Goal: Task Accomplishment & Management: Complete application form

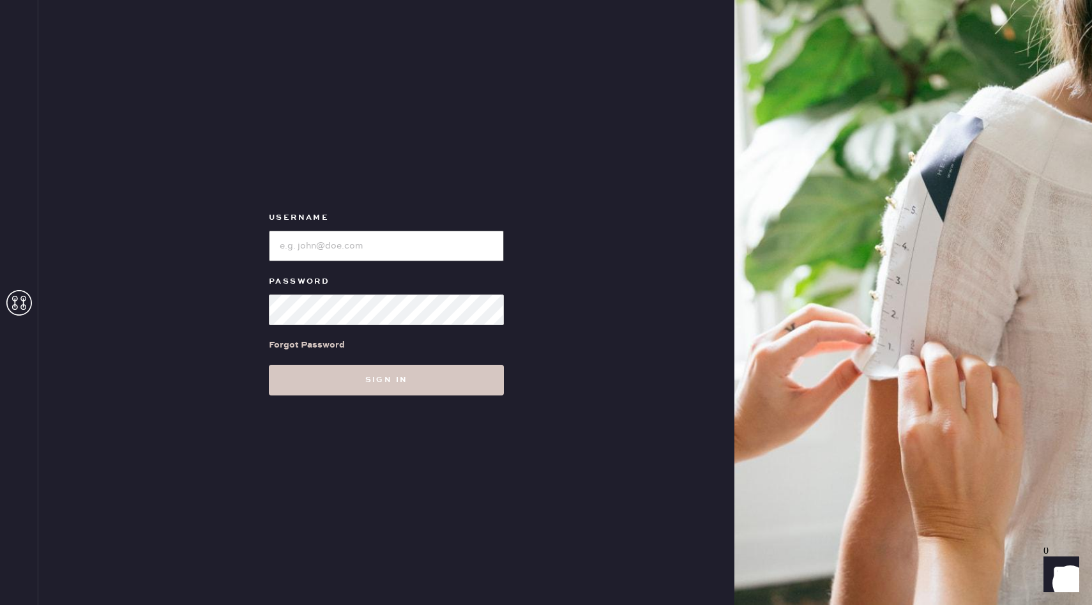
type input "reformationbellevue"
click at [447, 391] on button "Sign in" at bounding box center [386, 380] width 235 height 31
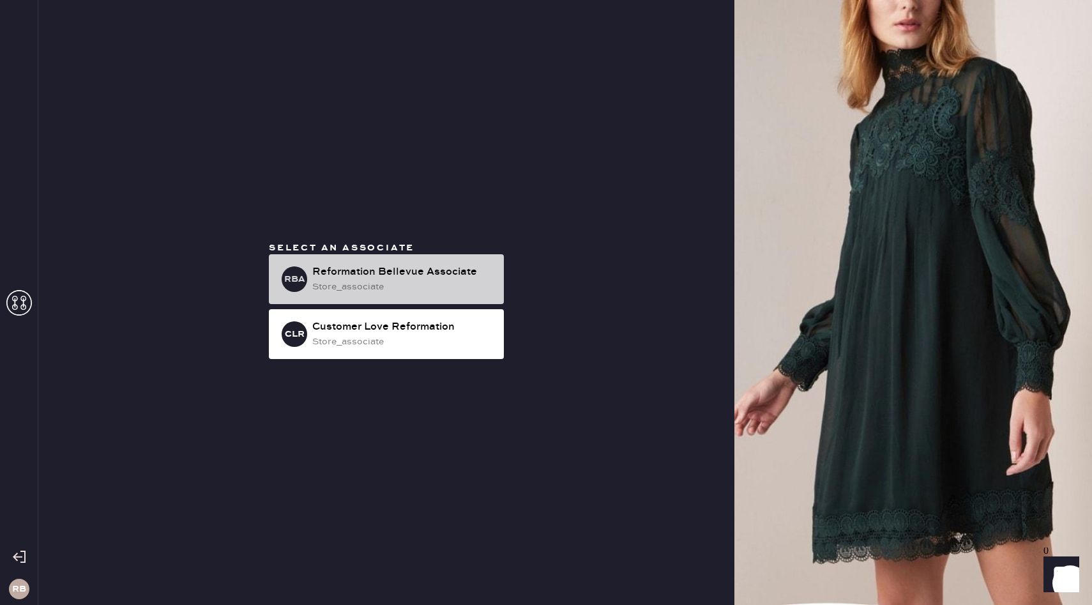
click at [359, 282] on div "store_associate" at bounding box center [402, 287] width 181 height 14
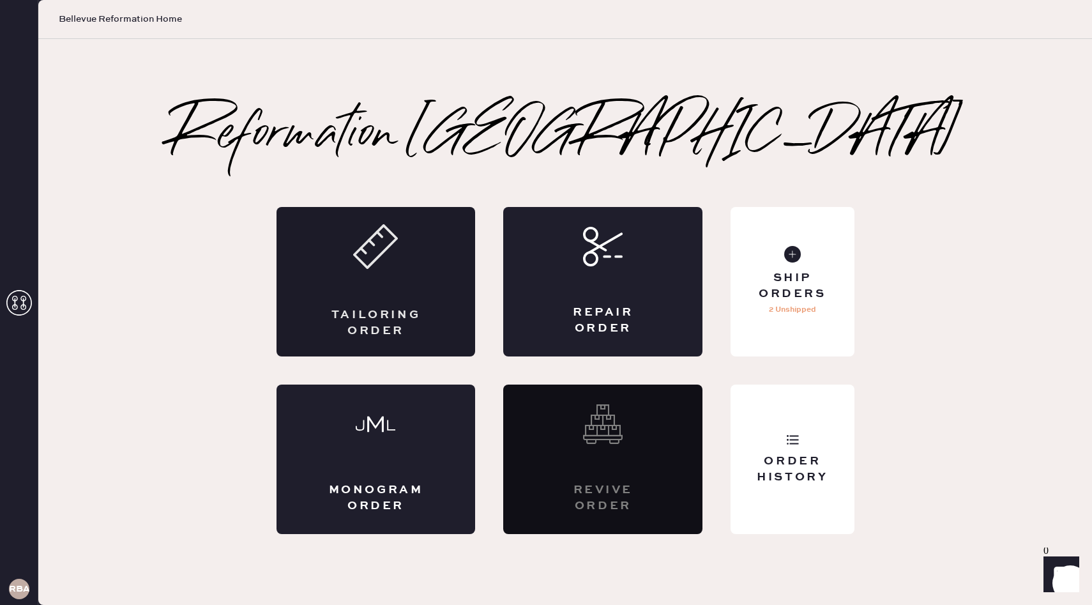
click at [408, 301] on div "Tailoring Order" at bounding box center [376, 281] width 199 height 149
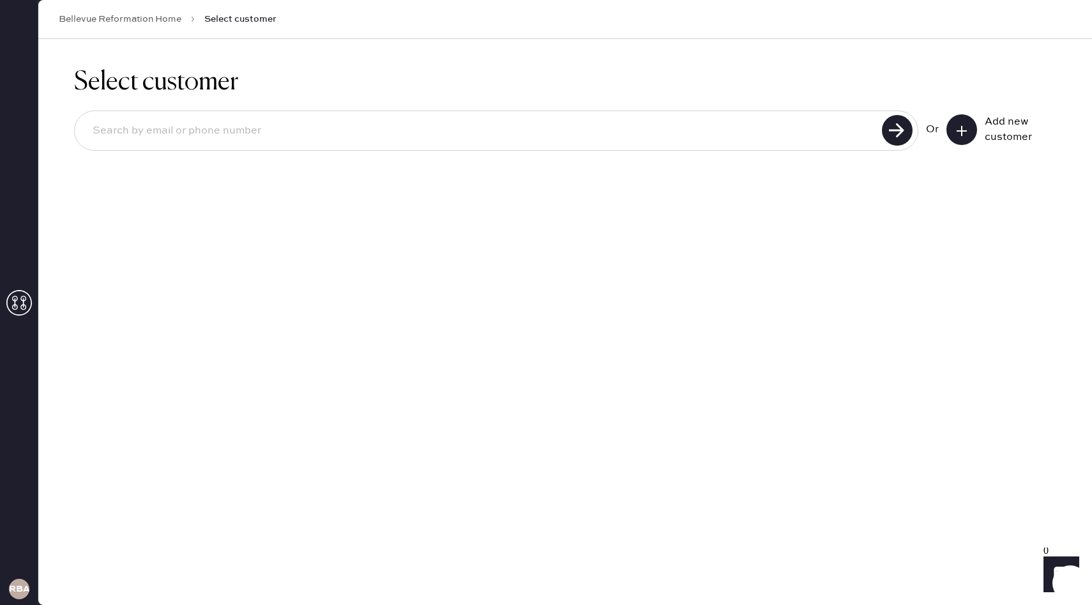
click at [210, 125] on input at bounding box center [480, 130] width 796 height 29
click at [964, 135] on icon at bounding box center [962, 131] width 13 height 13
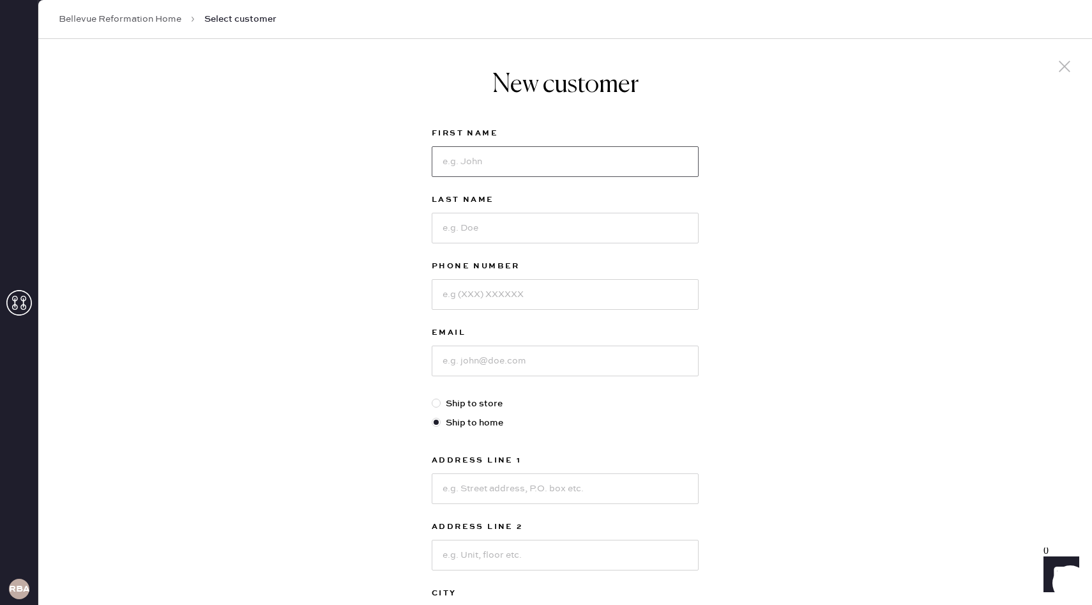
click at [558, 157] on input at bounding box center [565, 161] width 267 height 31
type input "Sarka"
click at [543, 232] on input at bounding box center [565, 228] width 267 height 31
type input "[PERSON_NAME]"
click at [515, 296] on input at bounding box center [565, 294] width 267 height 31
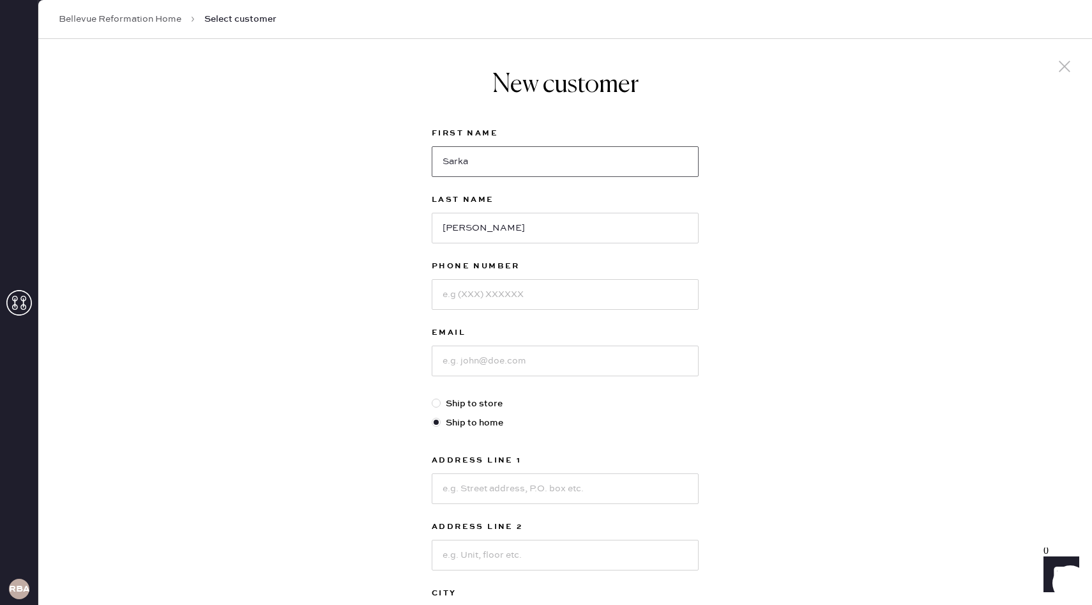
drag, startPoint x: 510, startPoint y: 165, endPoint x: 395, endPoint y: 151, distance: 115.3
click at [395, 151] on div "New customer First Name [PERSON_NAME] Last Name [PERSON_NAME] Phone Number Emai…" at bounding box center [565, 435] width 1054 height 792
click at [484, 298] on input at bounding box center [565, 294] width 267 height 31
type input "4252465182"
click at [501, 366] on input at bounding box center [565, 361] width 267 height 31
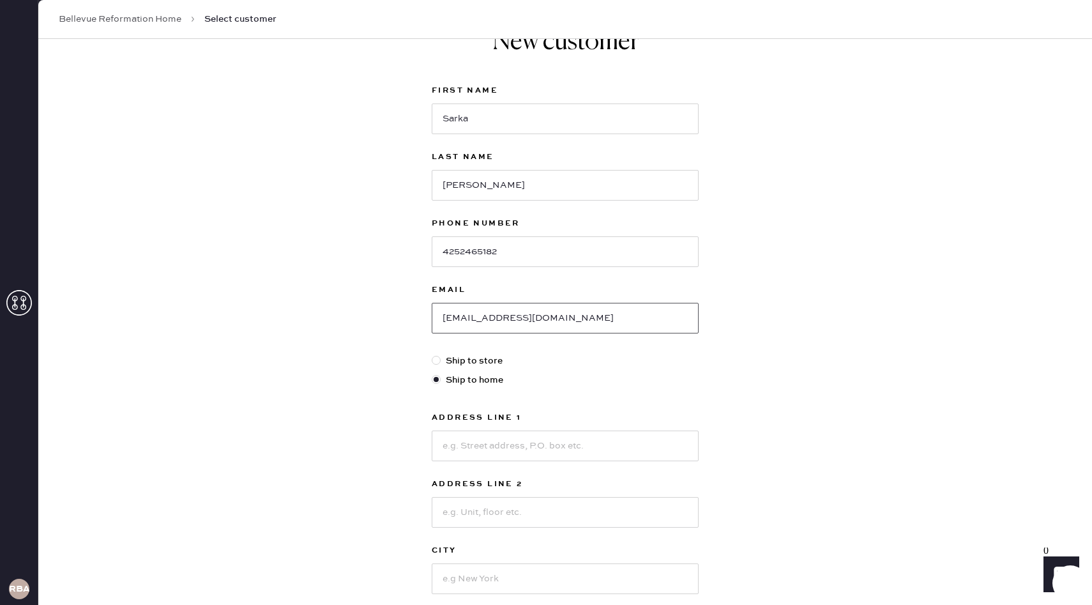
scroll to position [50, 0]
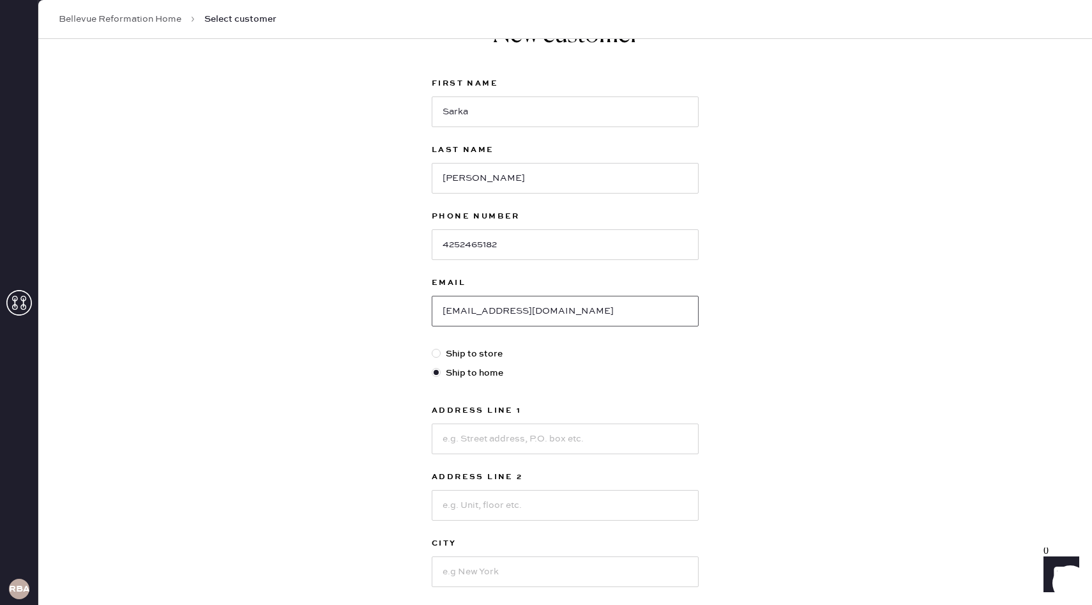
type input "[EMAIL_ADDRESS][DOMAIN_NAME]"
click at [492, 448] on input at bounding box center [565, 439] width 267 height 31
type input "[STREET_ADDRESS]"
click at [506, 572] on input at bounding box center [565, 571] width 267 height 31
type input "[PERSON_NAME]"
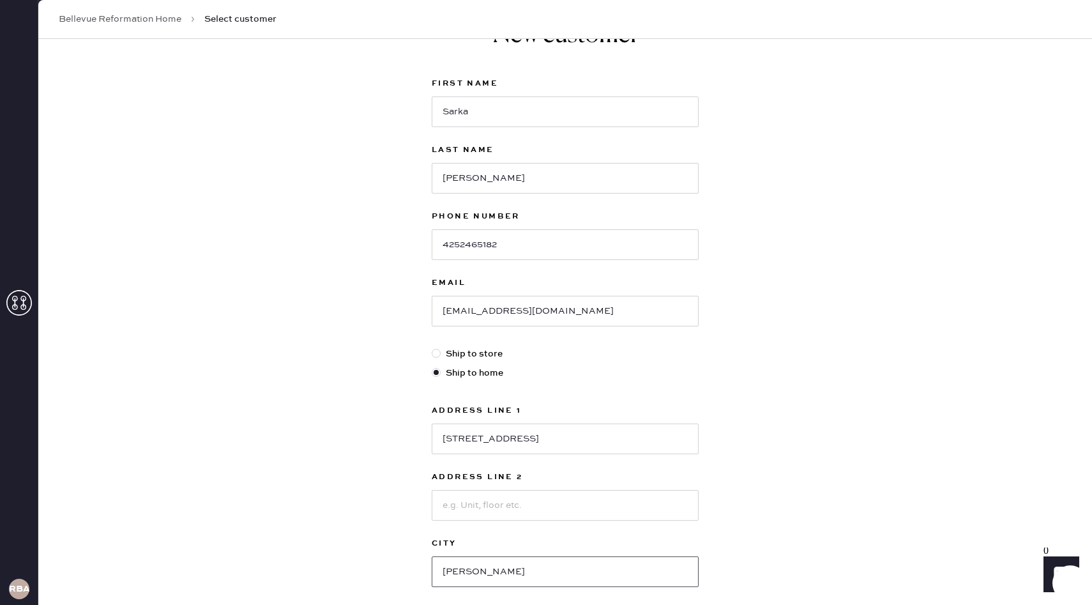
scroll to position [130, 0]
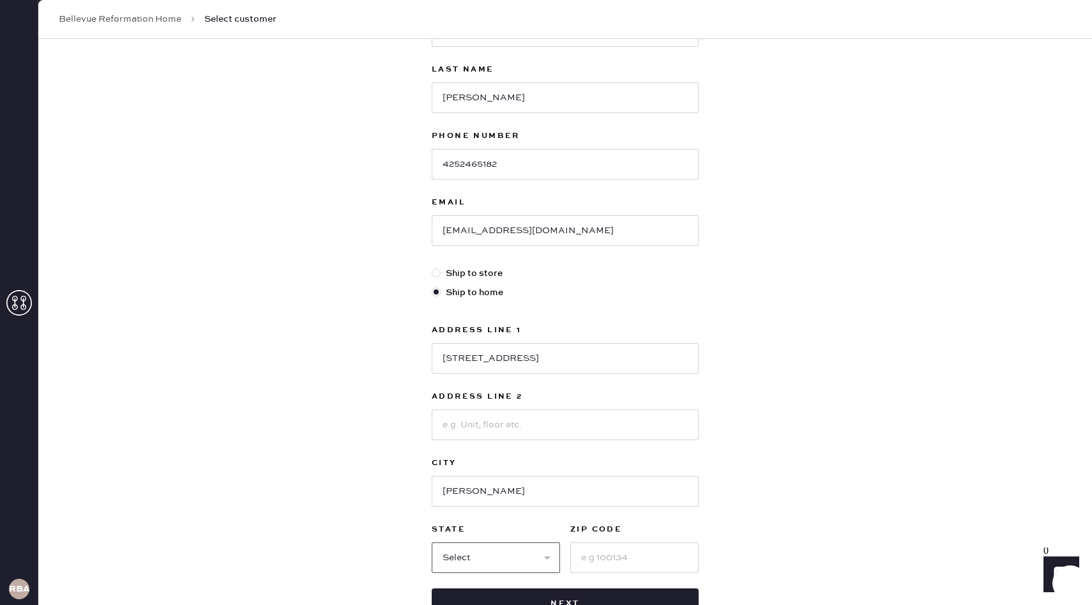
click at [498, 557] on select "Select AK AL AR AZ CA CO CT [GEOGRAPHIC_DATA] DE FL [GEOGRAPHIC_DATA] HI [GEOGR…" at bounding box center [496, 557] width 128 height 31
select select "WA"
click at [432, 542] on select "Select AK AL AR AZ CA CO CT [GEOGRAPHIC_DATA] DE FL [GEOGRAPHIC_DATA] HI [GEOGR…" at bounding box center [496, 557] width 128 height 31
click at [628, 553] on input at bounding box center [634, 557] width 128 height 31
type input "98052"
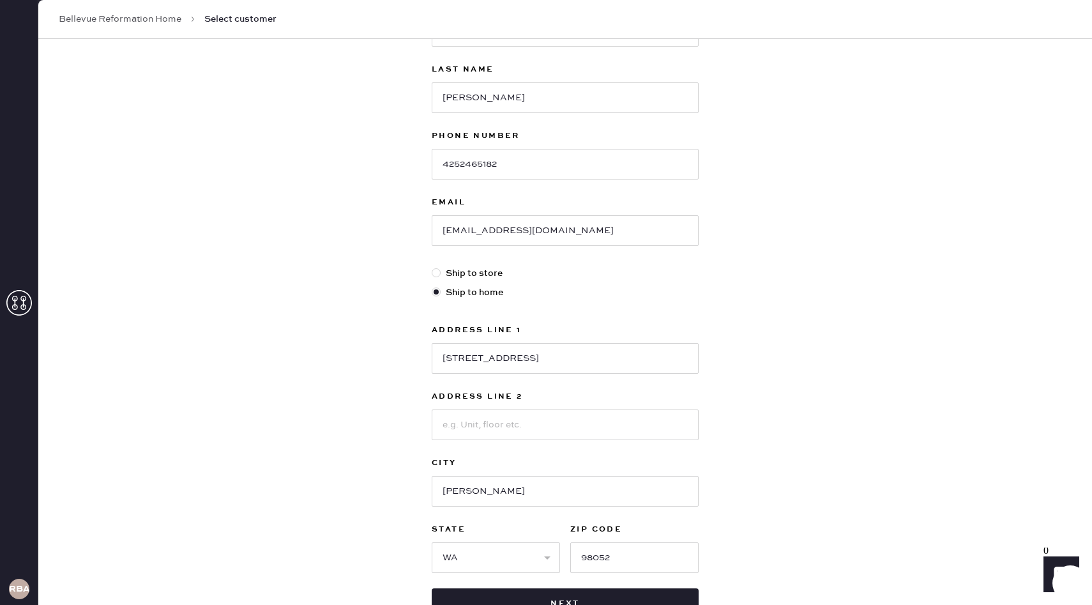
click at [934, 328] on div "New customer First Name [PERSON_NAME] Last Name [PERSON_NAME] Phone Number [PHO…" at bounding box center [565, 305] width 1054 height 792
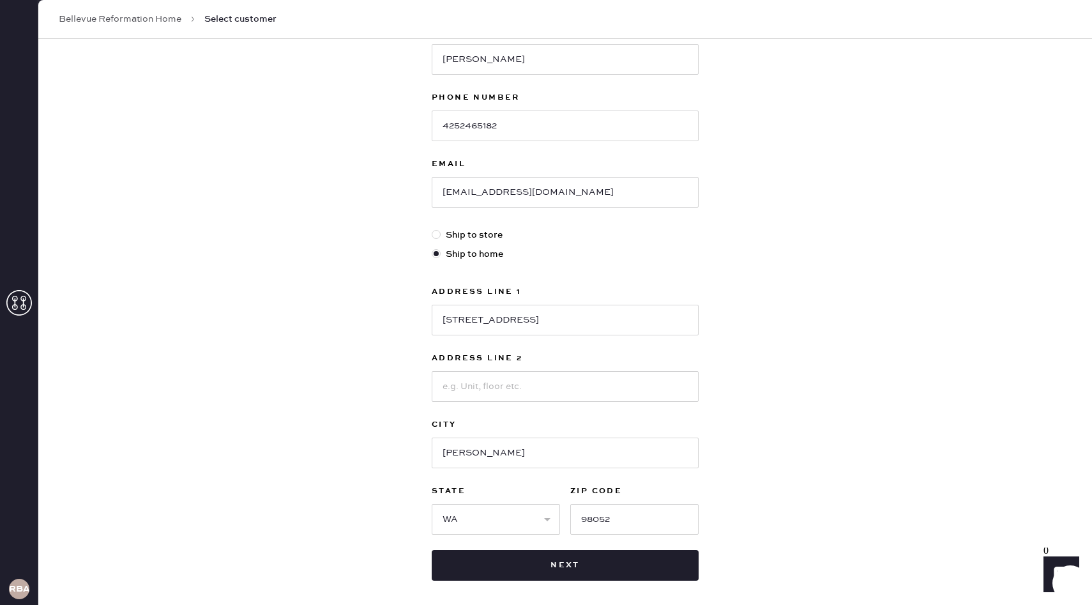
scroll to position [172, 0]
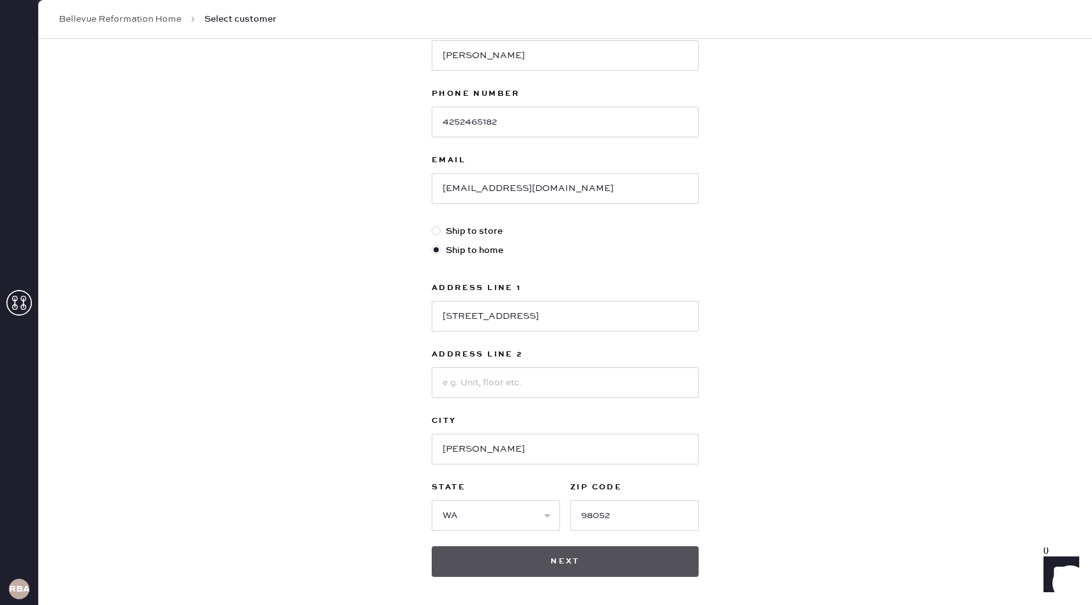
click at [598, 558] on button "Next" at bounding box center [565, 561] width 267 height 31
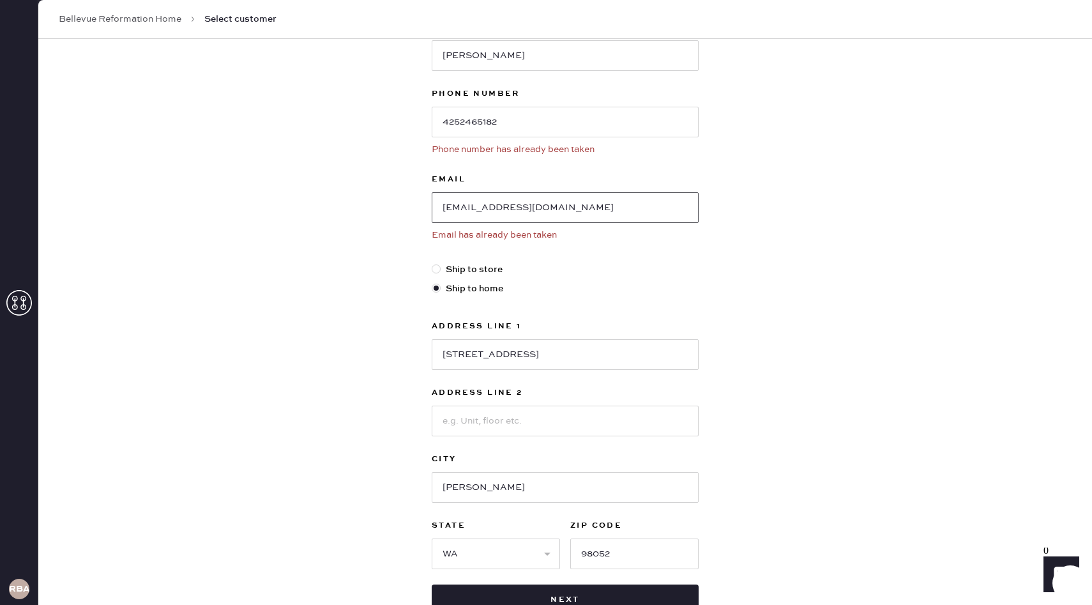
drag, startPoint x: 587, startPoint y: 210, endPoint x: 420, endPoint y: 202, distance: 166.9
click at [420, 202] on div "New customer First Name [PERSON_NAME] Last Name [PERSON_NAME] Phone Number [PHO…" at bounding box center [565, 281] width 1054 height 830
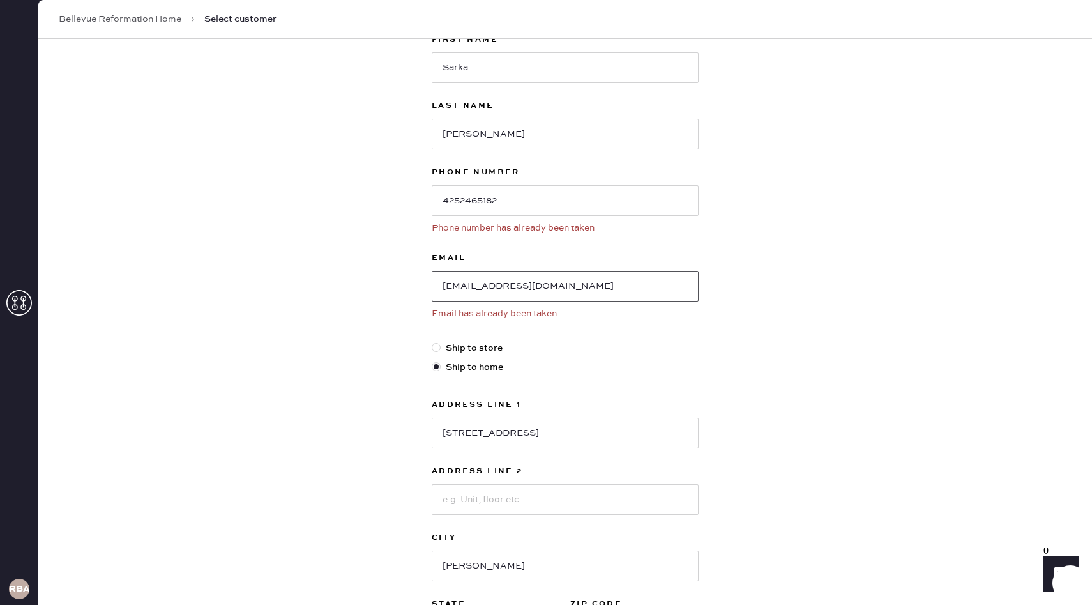
scroll to position [21, 0]
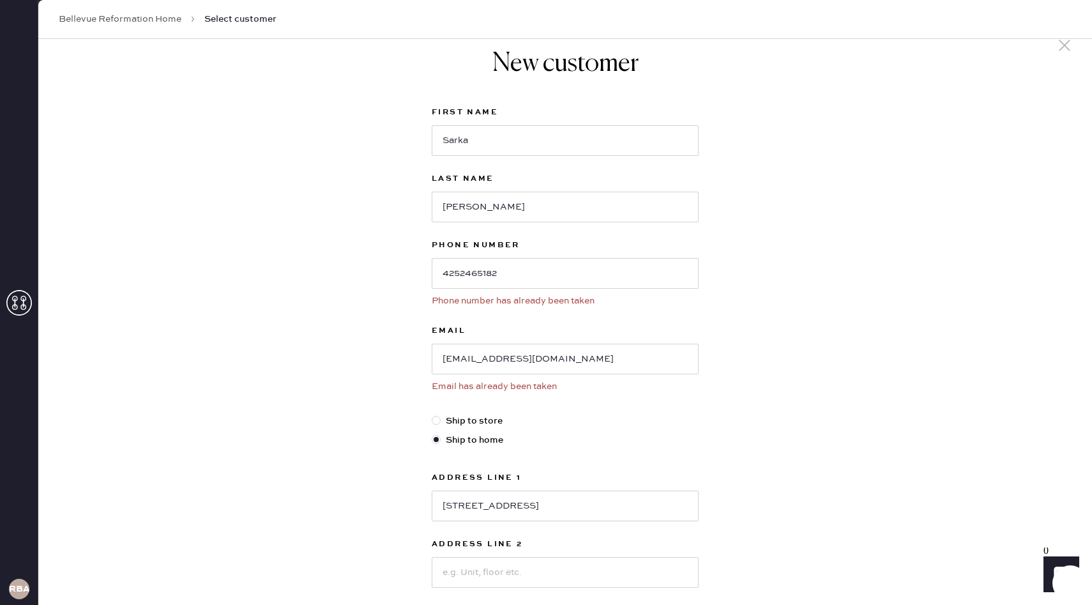
click at [1065, 55] on div at bounding box center [1065, 46] width 24 height 27
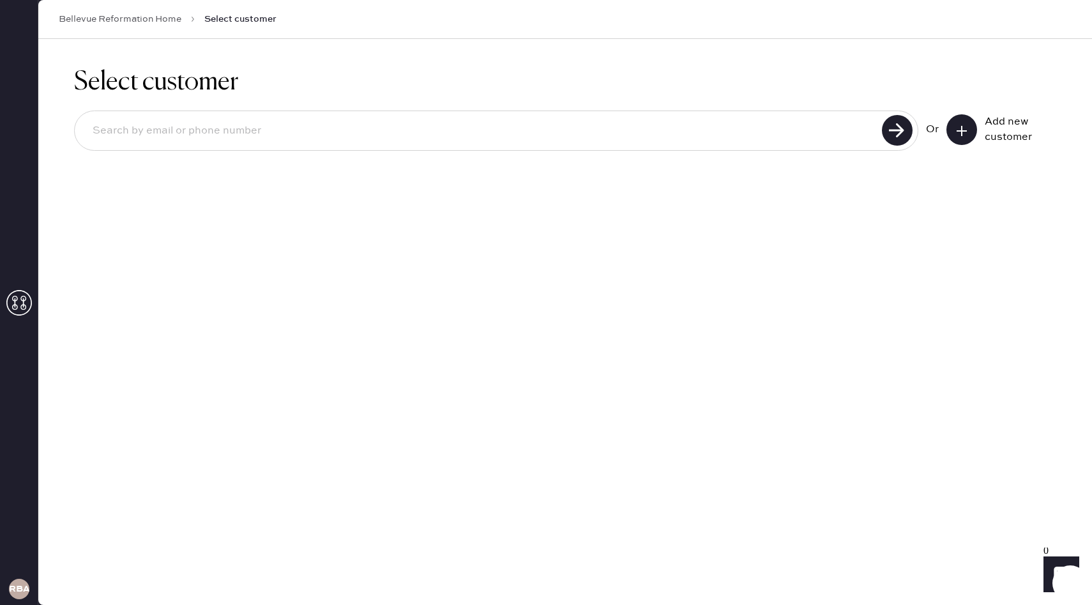
click at [756, 121] on input at bounding box center [480, 130] width 796 height 29
paste input "[EMAIL_ADDRESS][DOMAIN_NAME]"
type input "[EMAIL_ADDRESS][DOMAIN_NAME]"
click at [900, 124] on use at bounding box center [897, 130] width 31 height 31
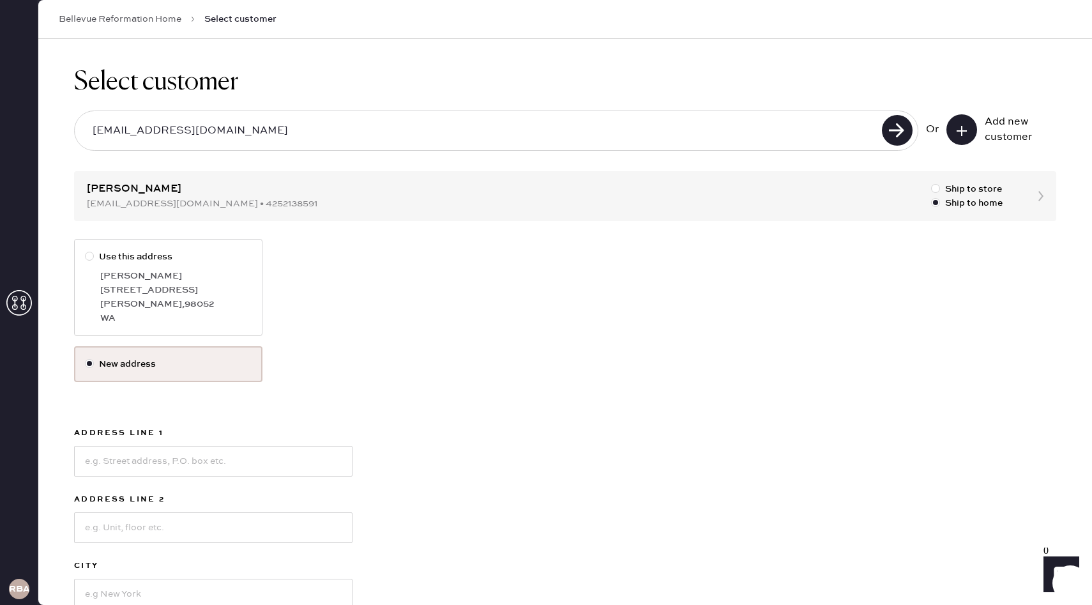
click at [153, 280] on div "[PERSON_NAME]" at bounding box center [175, 276] width 151 height 14
click at [86, 250] on input "Use this address" at bounding box center [85, 250] width 1 height 1
radio input "true"
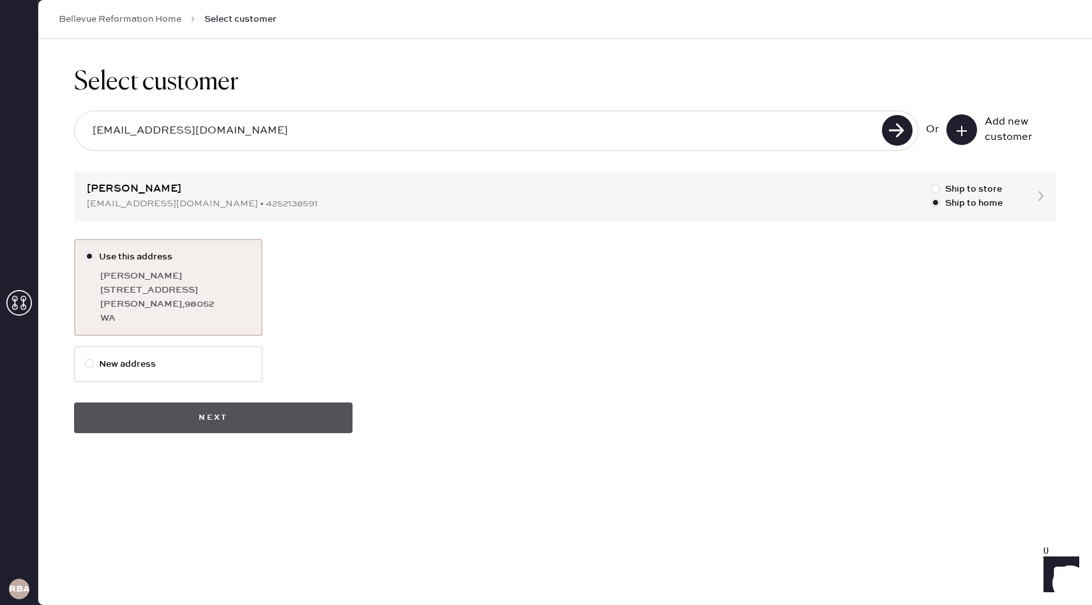
click at [302, 418] on button "Next" at bounding box center [213, 417] width 279 height 31
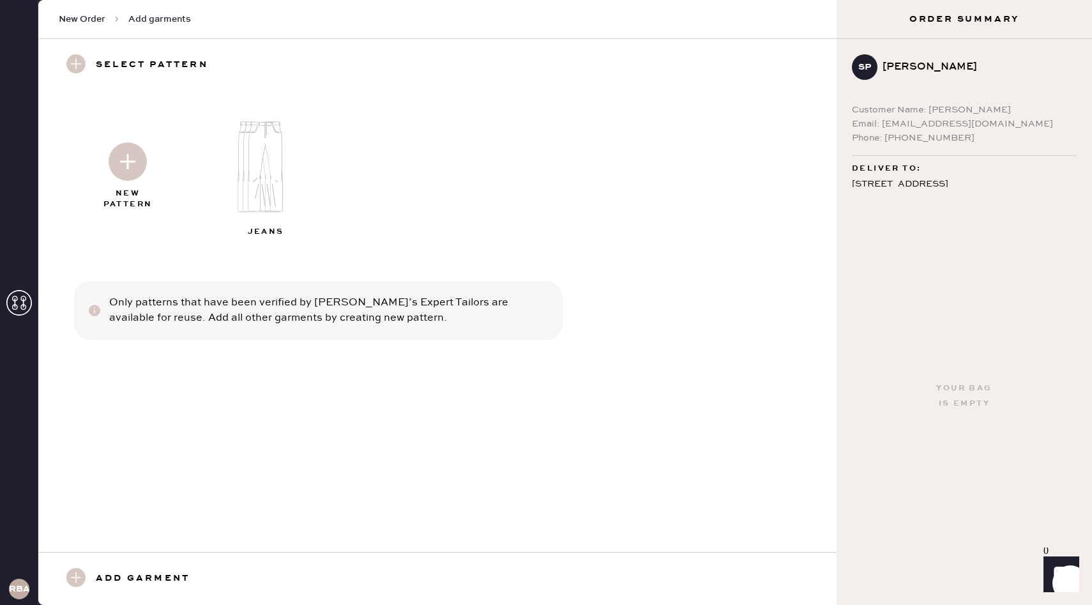
click at [259, 168] on img at bounding box center [271, 167] width 138 height 111
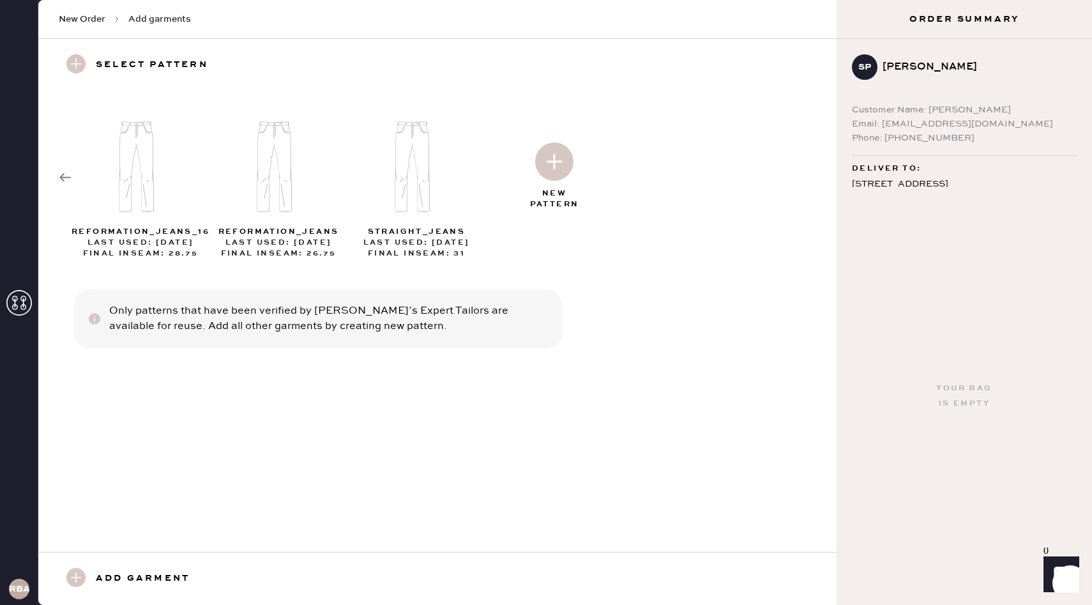
click at [552, 157] on img at bounding box center [554, 161] width 38 height 38
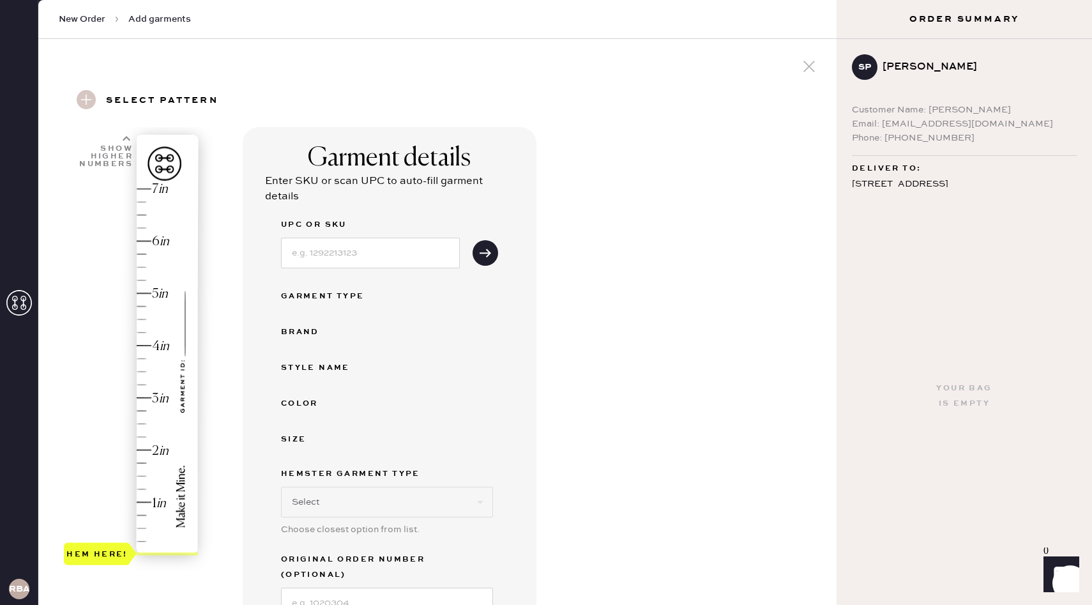
select select "2"
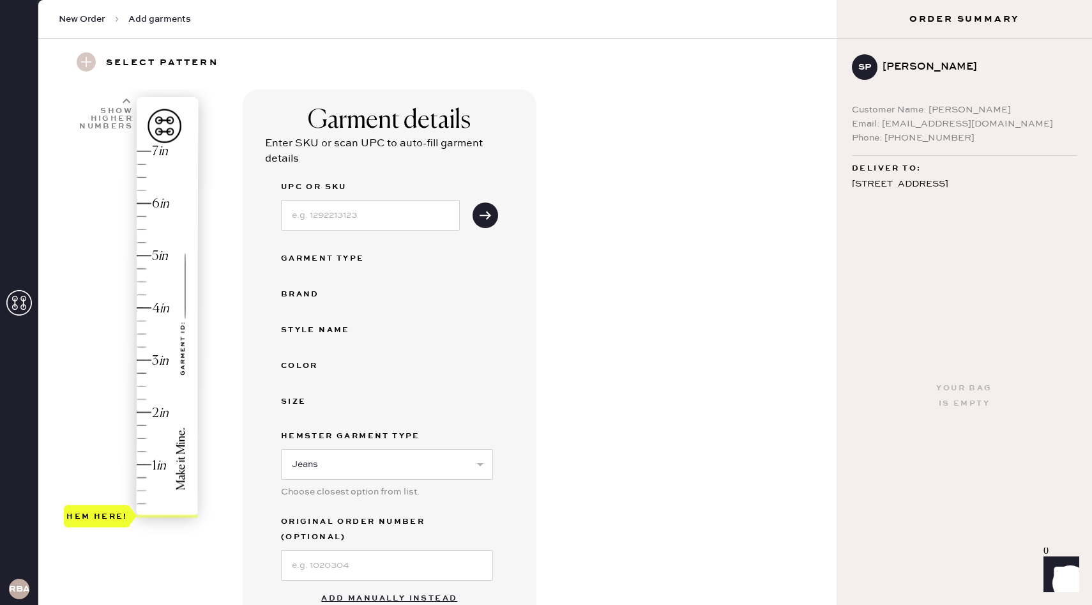
scroll to position [50, 0]
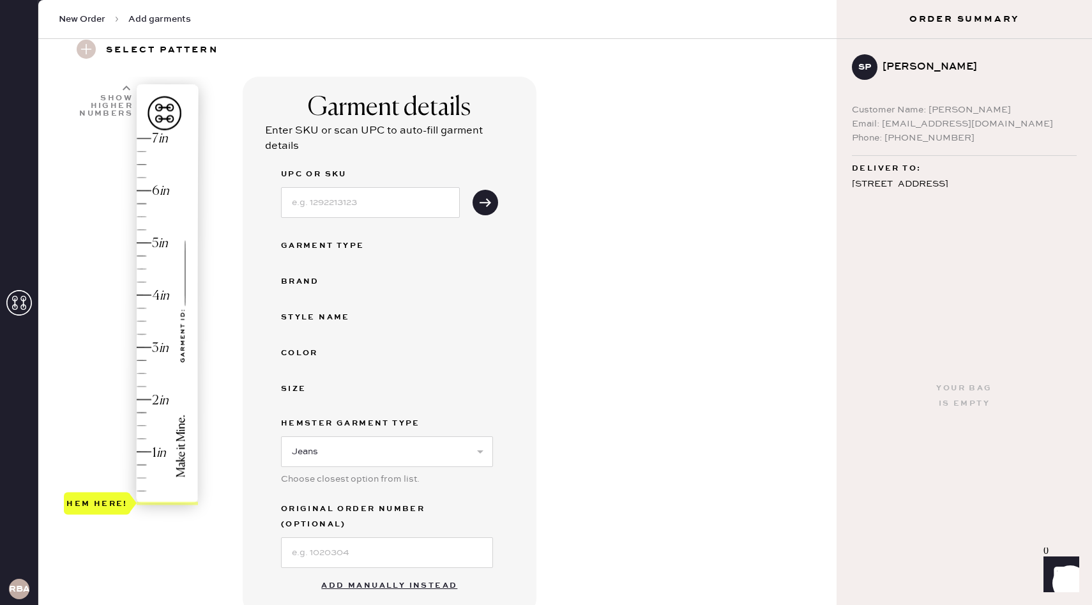
type input "2.25"
click at [146, 388] on div "Hem here!" at bounding box center [132, 321] width 136 height 377
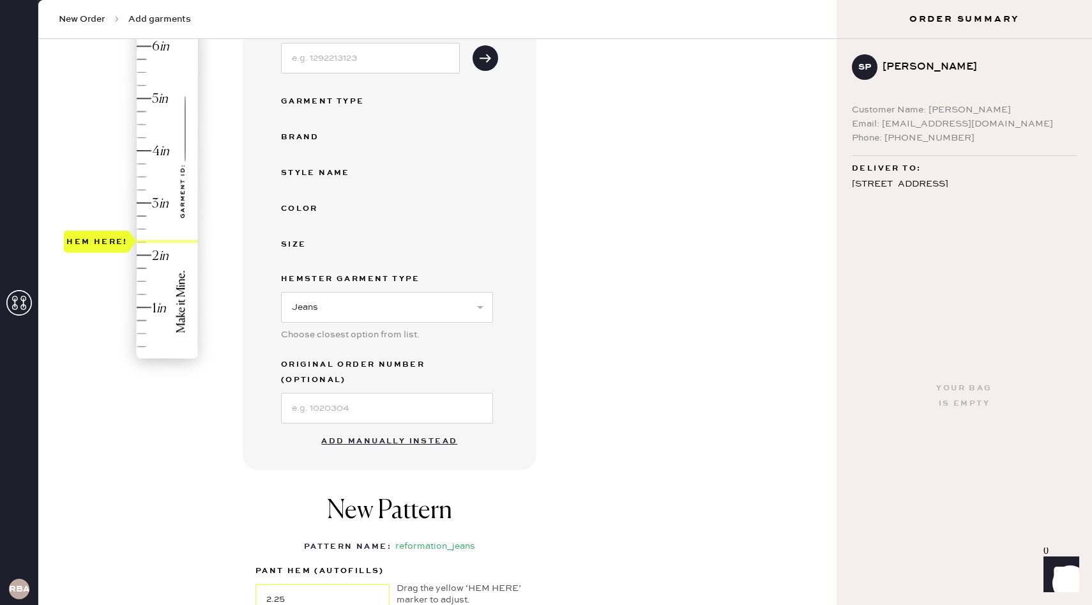
scroll to position [206, 0]
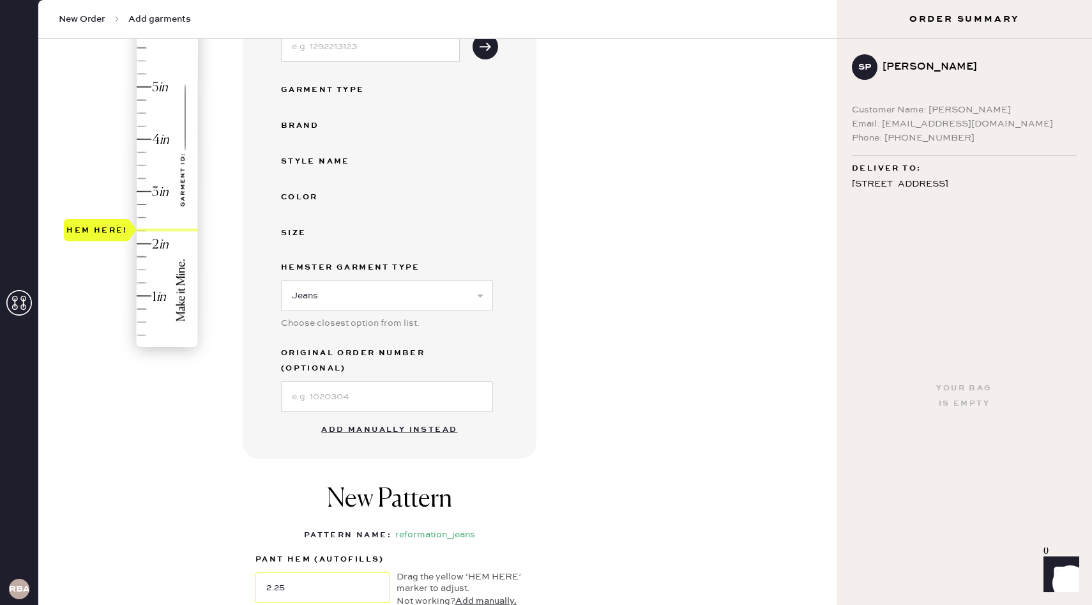
click at [377, 417] on button "Add manually instead" at bounding box center [389, 430] width 151 height 26
select select "2"
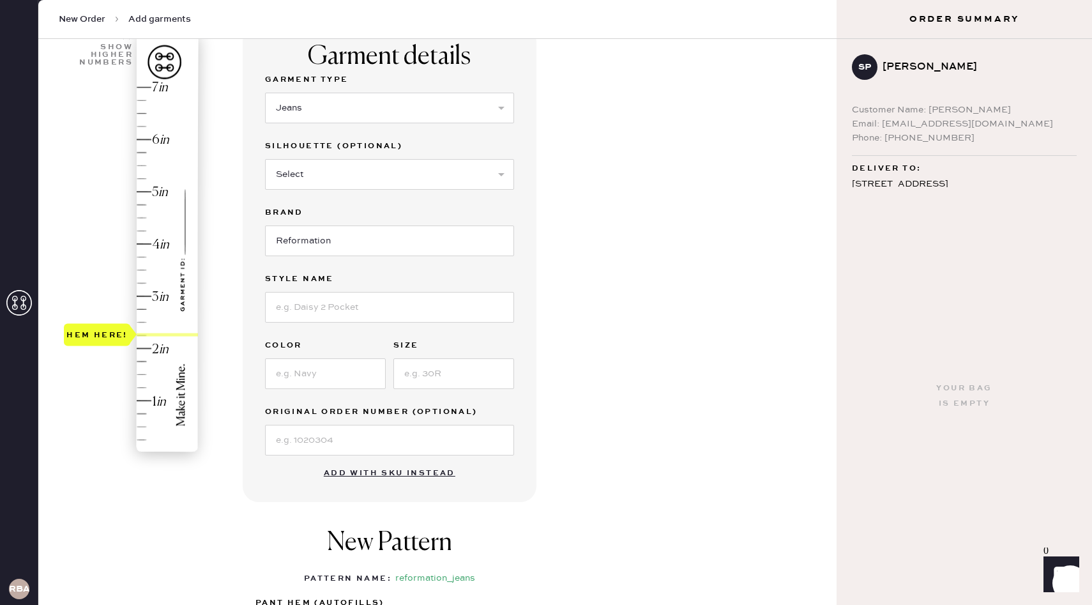
scroll to position [70, 0]
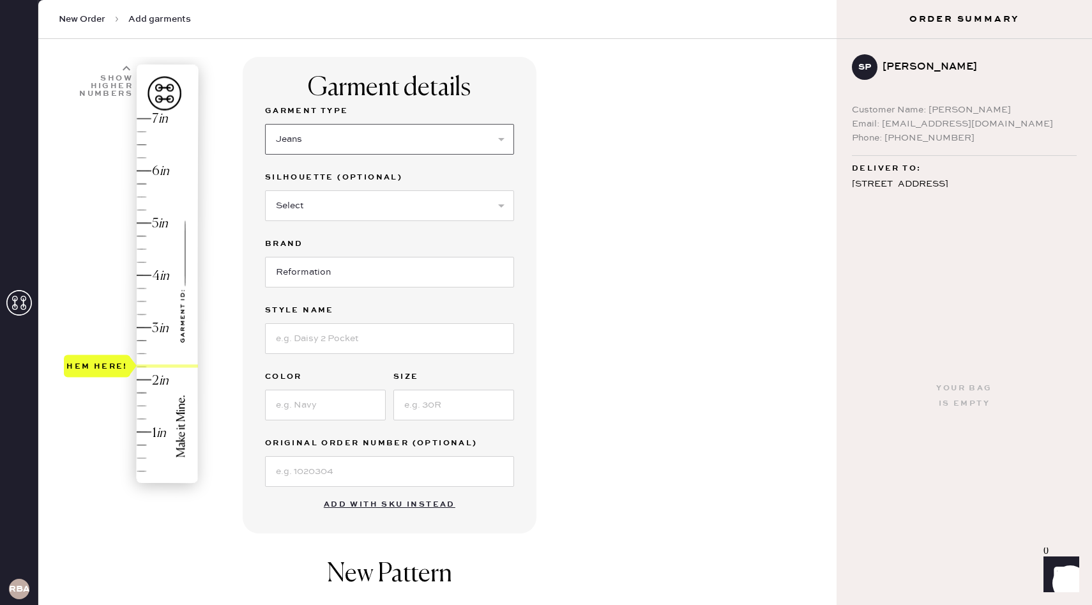
click at [369, 137] on select "Select Basic Skirt Jeans Leggings Pants Shorts Basic Sleeved Dress Basic Sleeve…" at bounding box center [389, 139] width 249 height 31
click at [265, 124] on select "Select Basic Skirt Jeans Leggings Pants Shorts Basic Sleeved Dress Basic Sleeve…" at bounding box center [389, 139] width 249 height 31
click at [357, 203] on select "Select Shorts Cropped Flare Boot Cut Straight Skinny Other" at bounding box center [389, 205] width 249 height 31
select select "7"
click at [265, 190] on select "Select Shorts Cropped Flare Boot Cut Straight Skinny Other" at bounding box center [389, 205] width 249 height 31
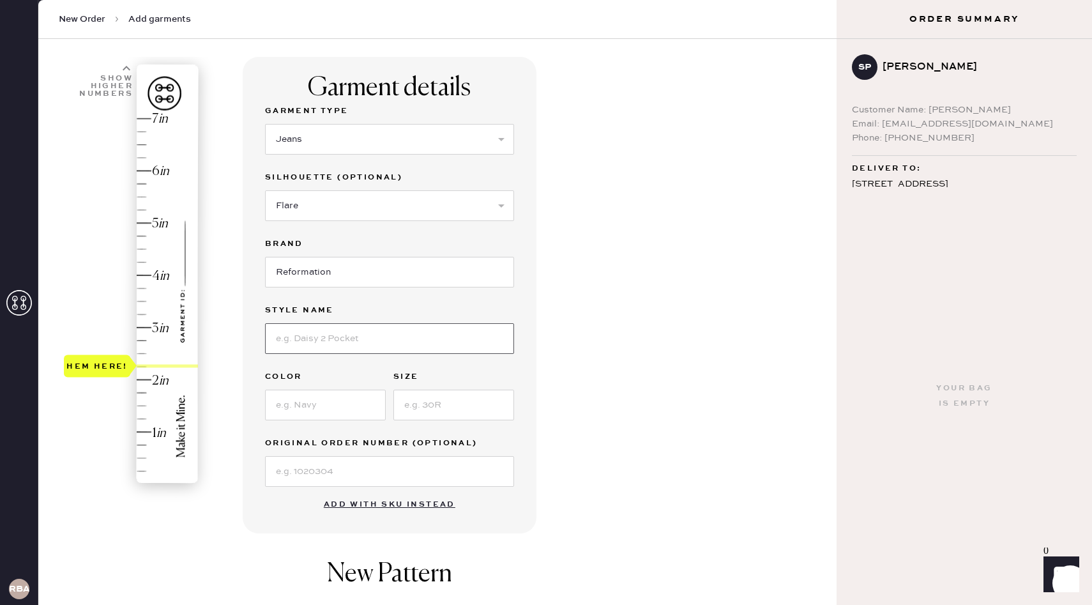
click at [337, 344] on input at bounding box center [389, 338] width 249 height 31
type input "[PERSON_NAME]"
click at [312, 415] on input at bounding box center [325, 405] width 121 height 31
type input "Reseryoir"
click at [447, 406] on input at bounding box center [453, 405] width 121 height 31
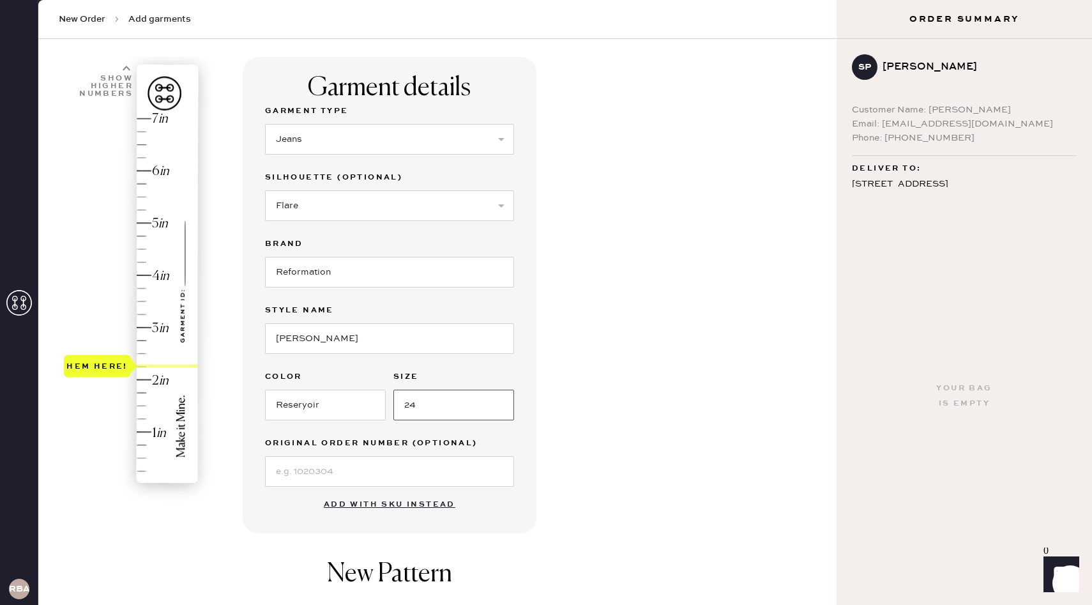
type input "24"
click at [402, 476] on input at bounding box center [389, 471] width 249 height 31
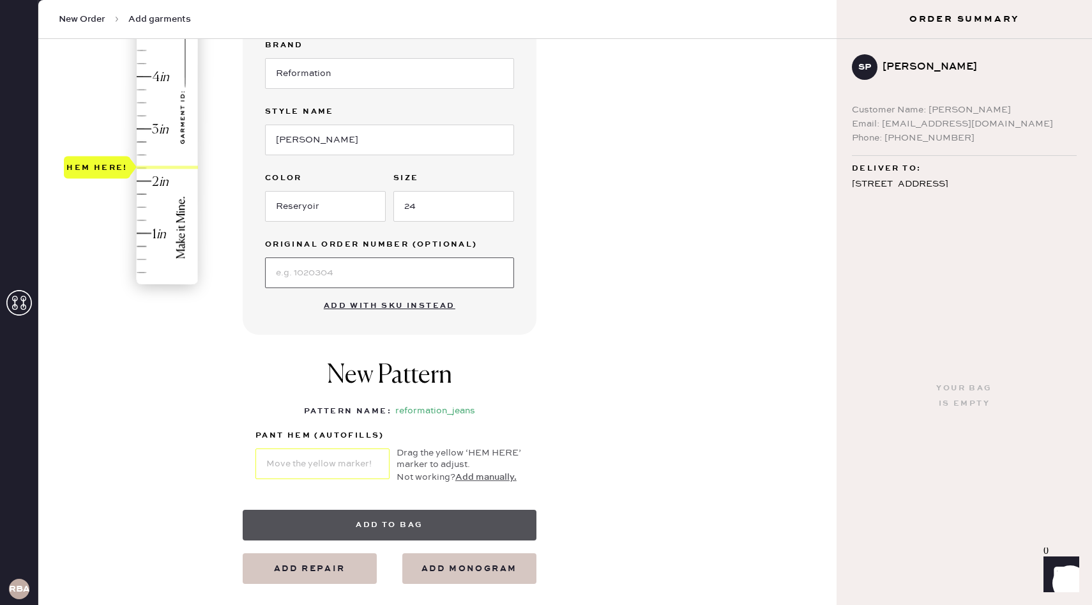
scroll to position [270, 0]
click at [442, 514] on button "Add to bag" at bounding box center [390, 524] width 294 height 31
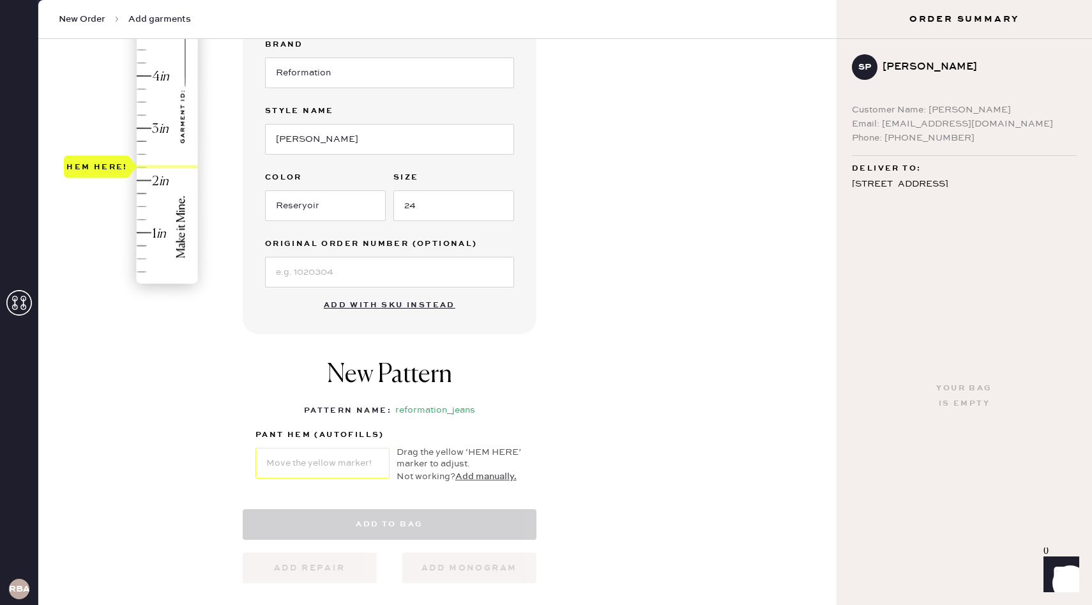
select select "2"
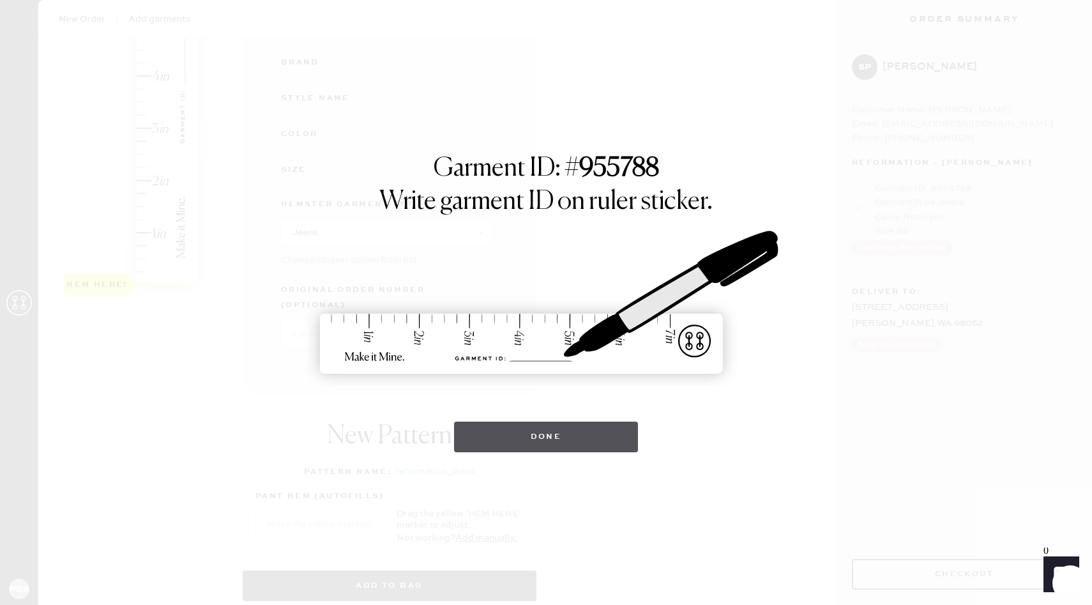
click at [568, 424] on button "Done" at bounding box center [546, 437] width 185 height 31
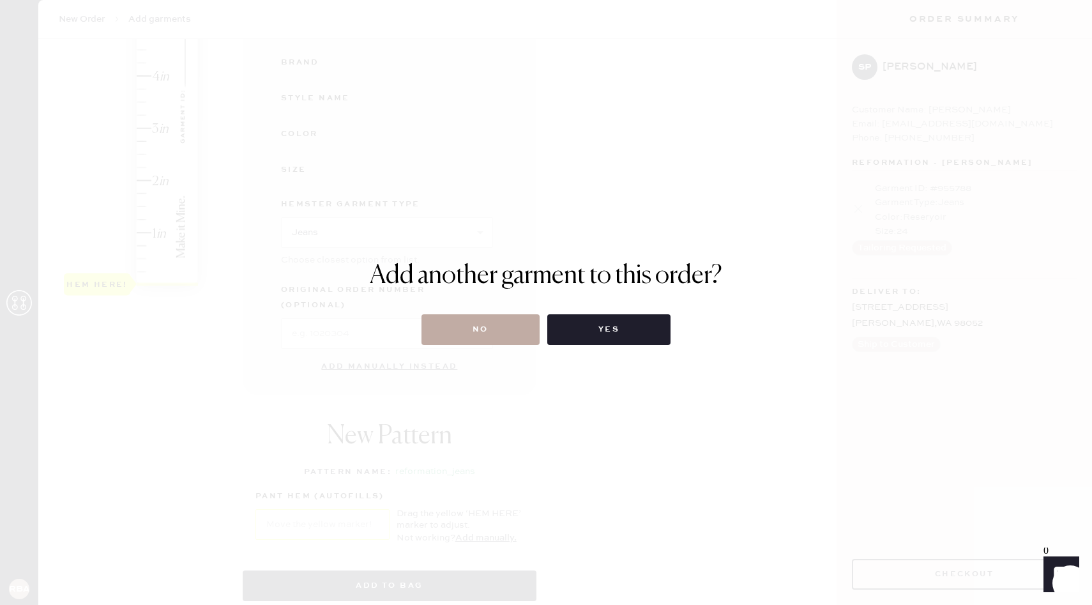
click at [503, 329] on button "No" at bounding box center [481, 329] width 118 height 31
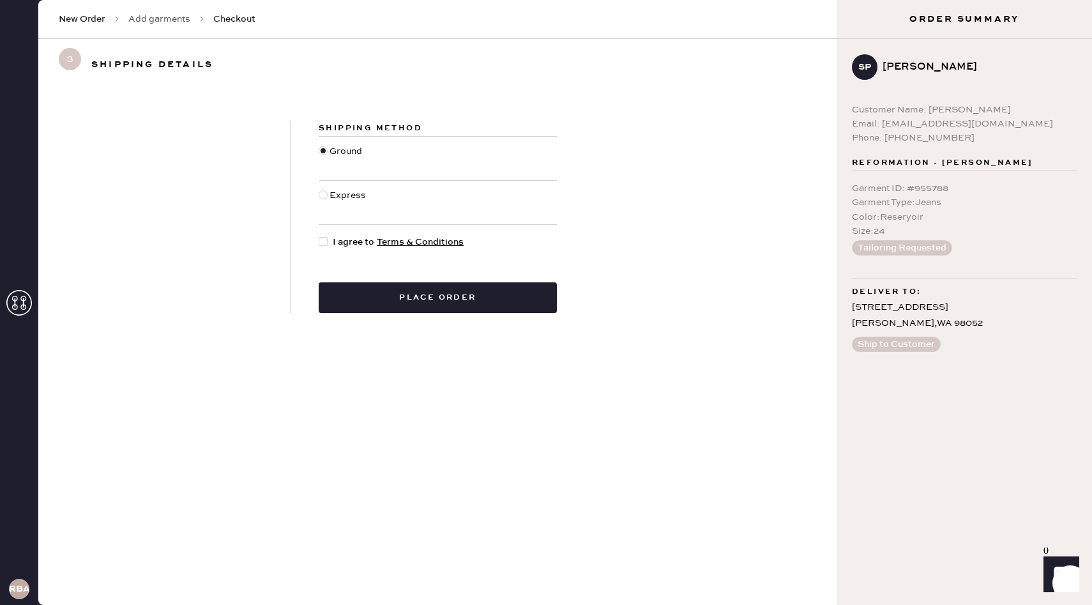
click at [325, 240] on div at bounding box center [323, 241] width 9 height 9
click at [319, 236] on input "I agree to Terms & Conditions" at bounding box center [319, 235] width 1 height 1
checkbox input "true"
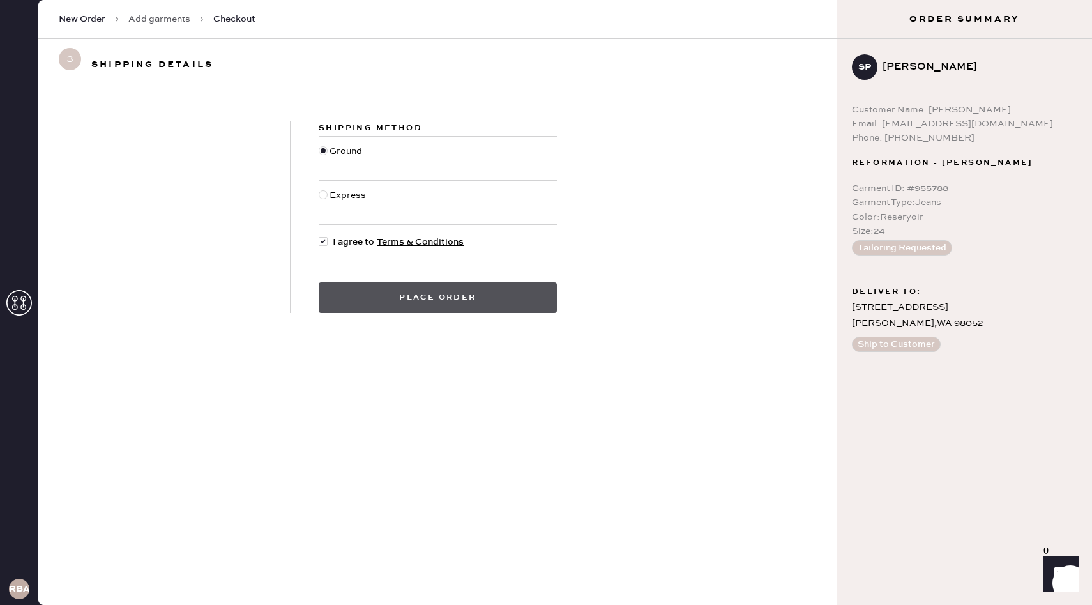
click at [401, 310] on button "Place order" at bounding box center [438, 297] width 238 height 31
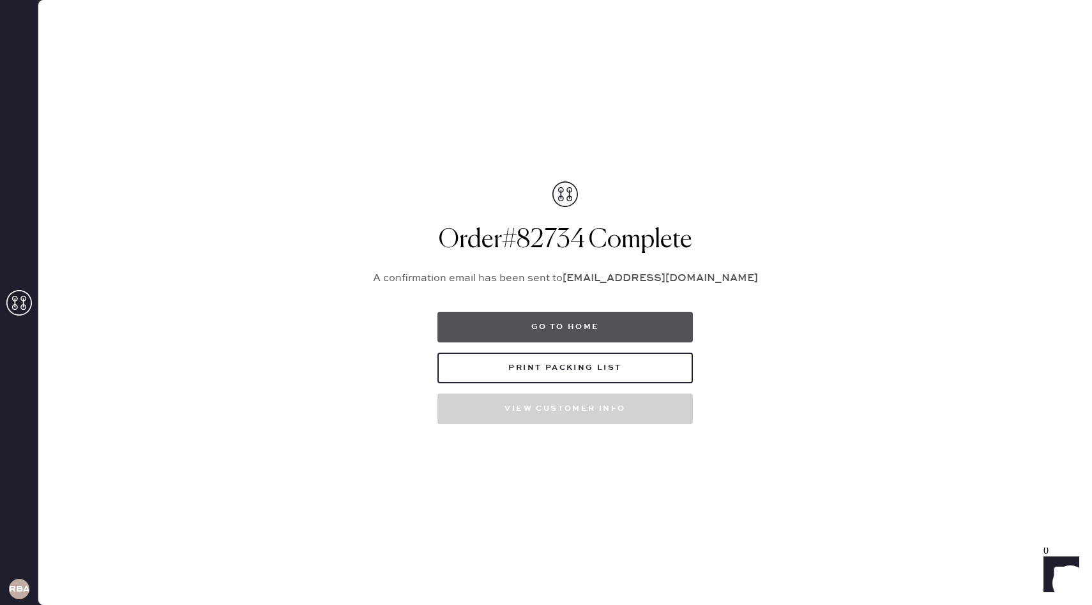
click at [612, 332] on button "Go to home" at bounding box center [566, 327] width 256 height 31
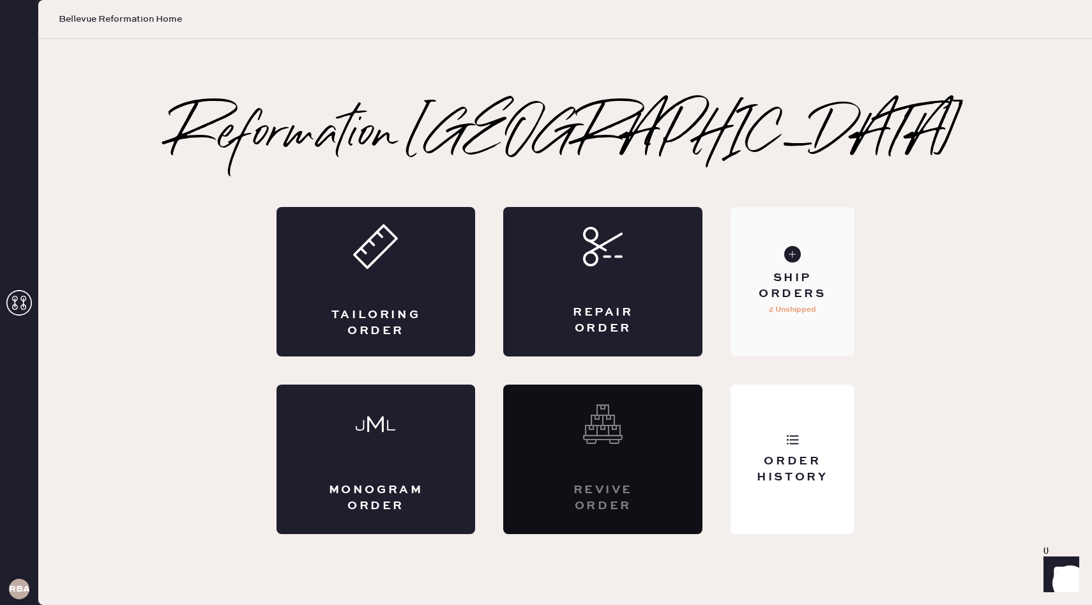
click at [777, 293] on div "Ship Orders" at bounding box center [792, 286] width 103 height 32
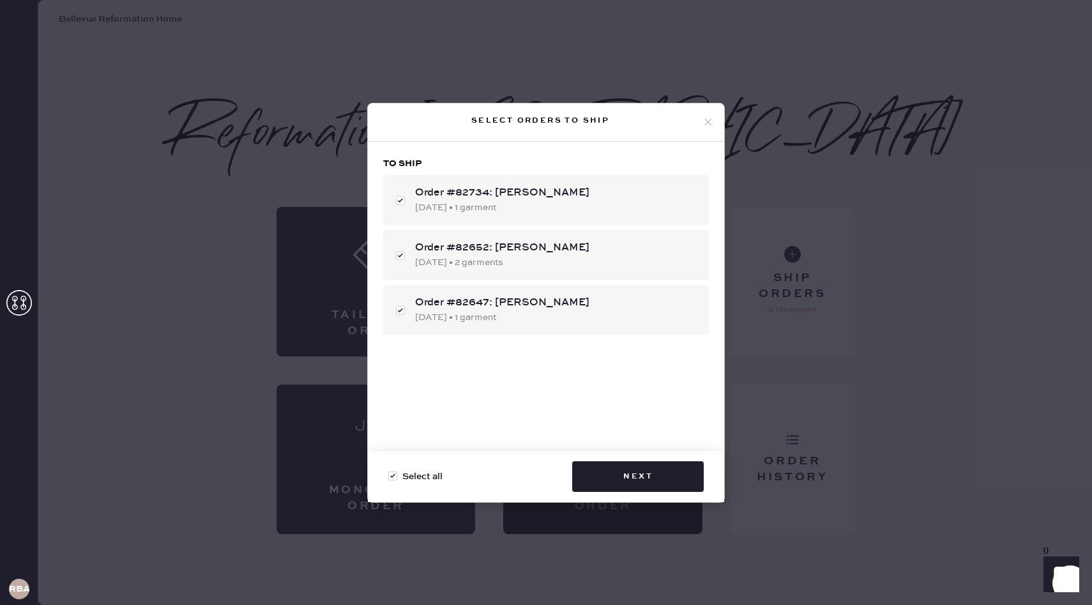
click at [715, 120] on div "Select orders to ship" at bounding box center [546, 122] width 356 height 38
click at [703, 120] on icon at bounding box center [708, 121] width 11 height 11
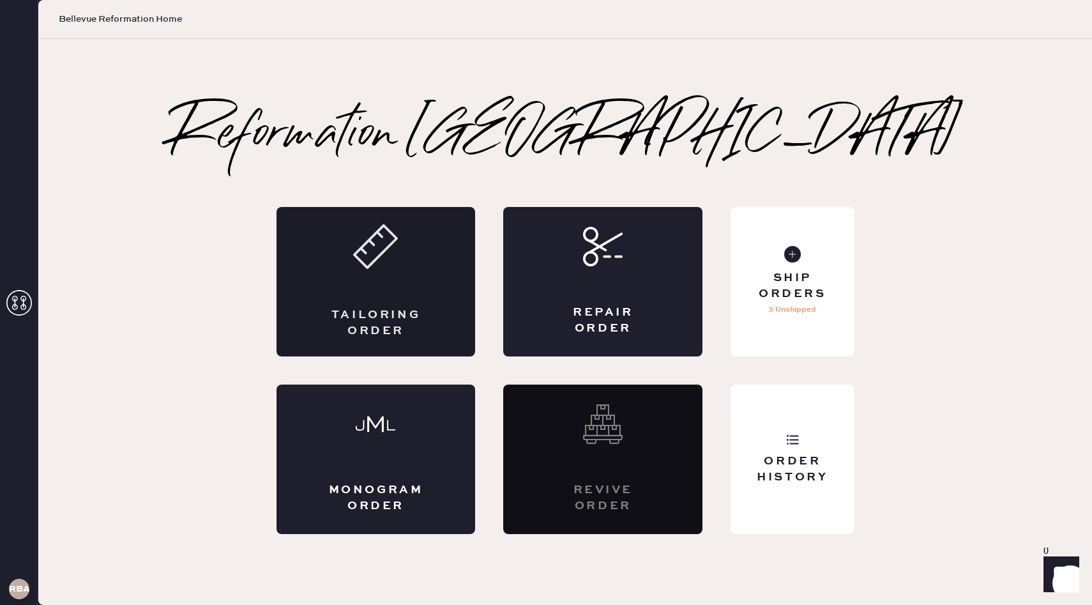
click at [418, 247] on div "Tailoring Order" at bounding box center [376, 281] width 199 height 149
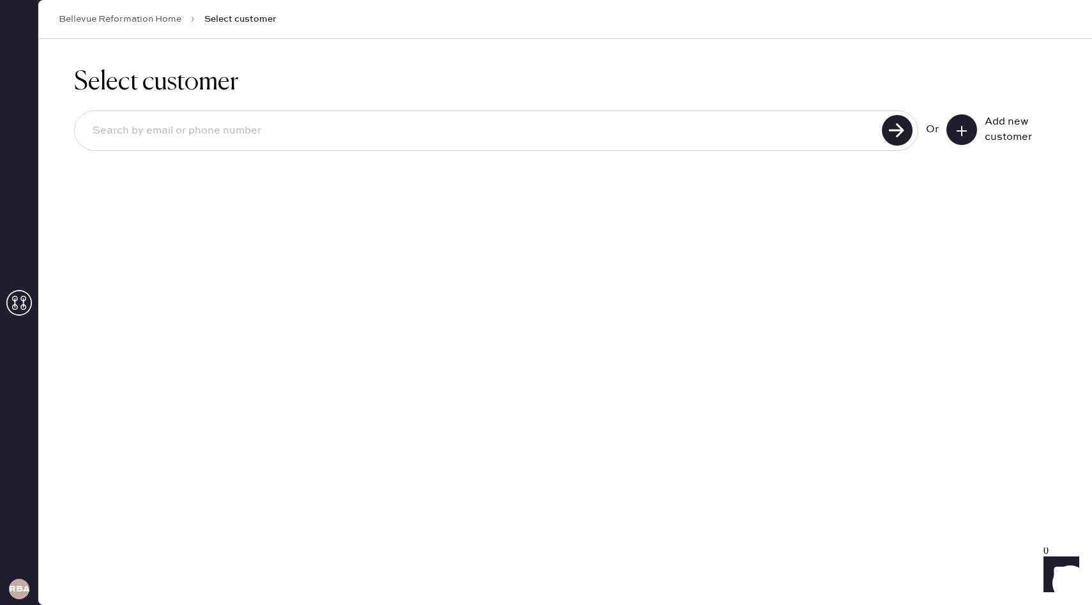
click at [970, 135] on button at bounding box center [962, 129] width 31 height 31
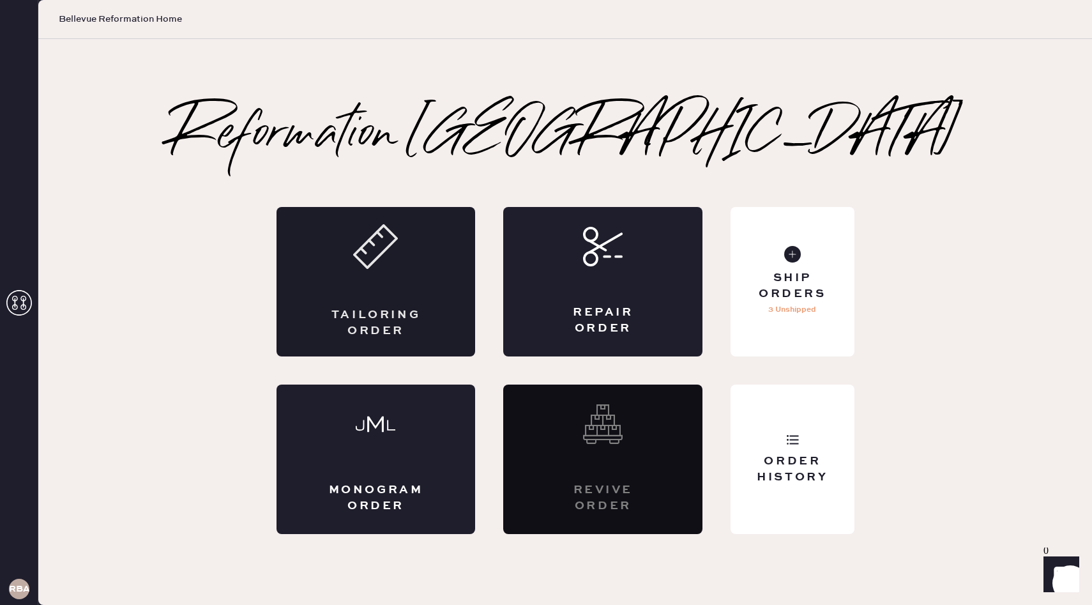
click at [362, 286] on div "Tailoring Order" at bounding box center [376, 281] width 199 height 149
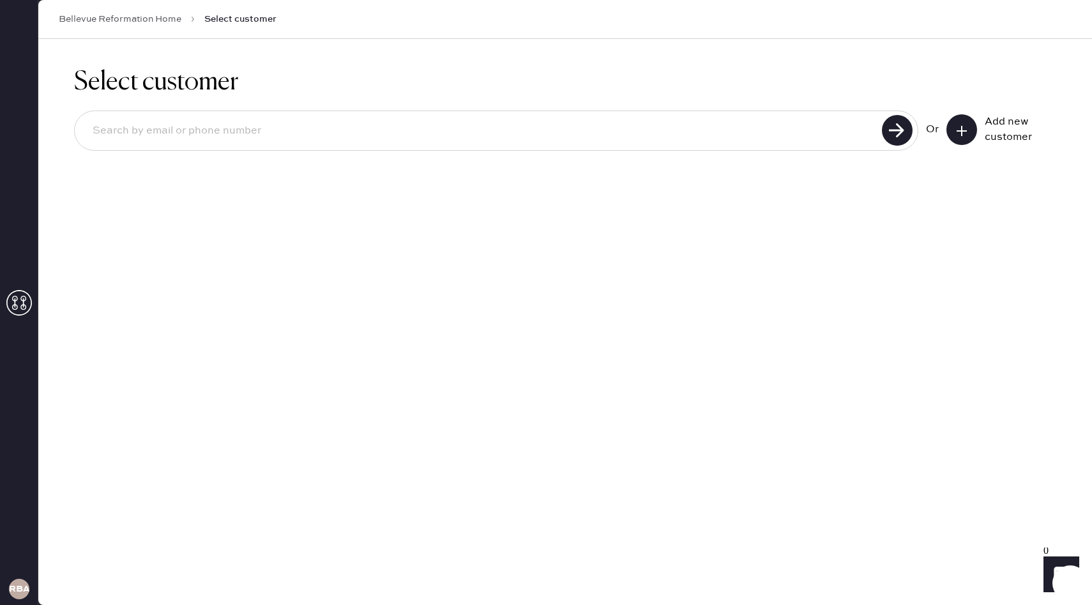
click at [970, 127] on button at bounding box center [962, 129] width 31 height 31
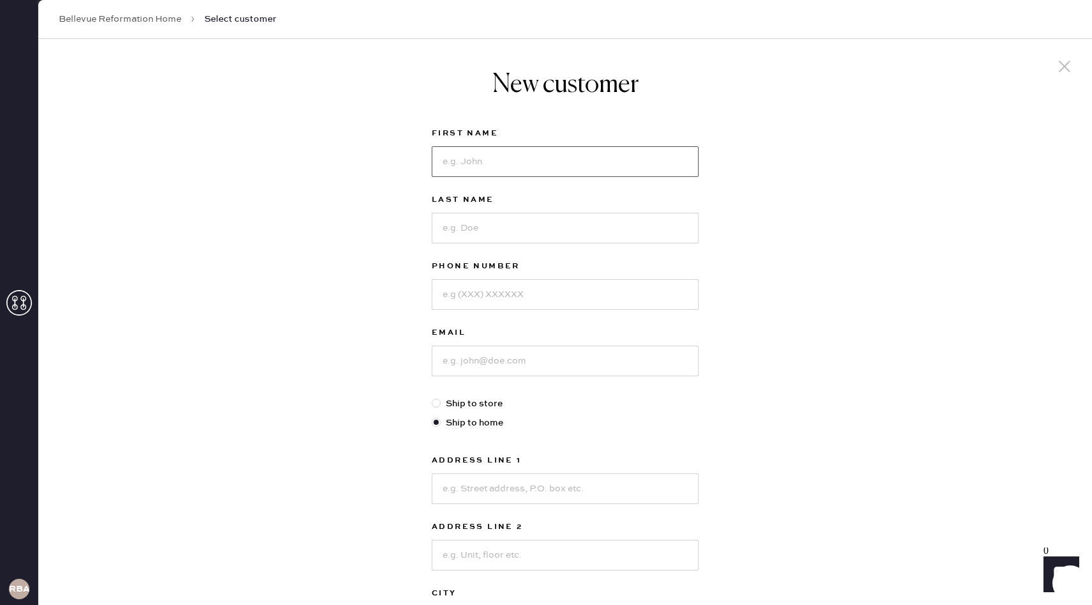
click at [586, 176] on input at bounding box center [565, 161] width 267 height 31
type input "Maryna"
click at [577, 236] on input at bounding box center [565, 228] width 267 height 31
type input "[PERSON_NAME]"
click at [581, 285] on input at bounding box center [565, 294] width 267 height 31
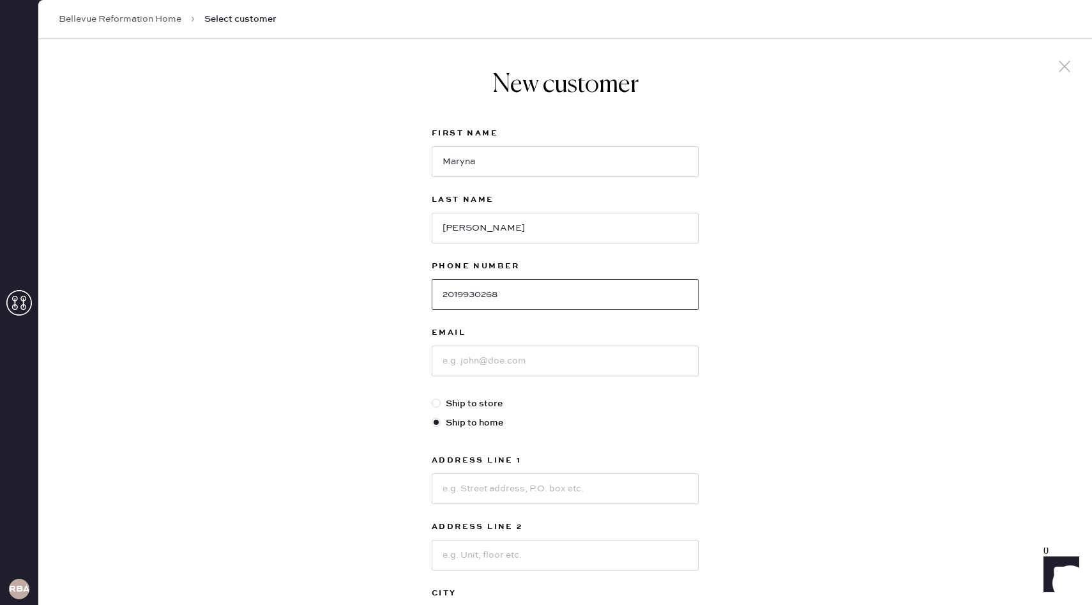
type input "2019930268"
click at [638, 370] on input at bounding box center [565, 361] width 267 height 31
type input "[EMAIL_ADDRESS][PERSON_NAME][DOMAIN_NAME]"
click at [606, 487] on input at bounding box center [565, 488] width 267 height 31
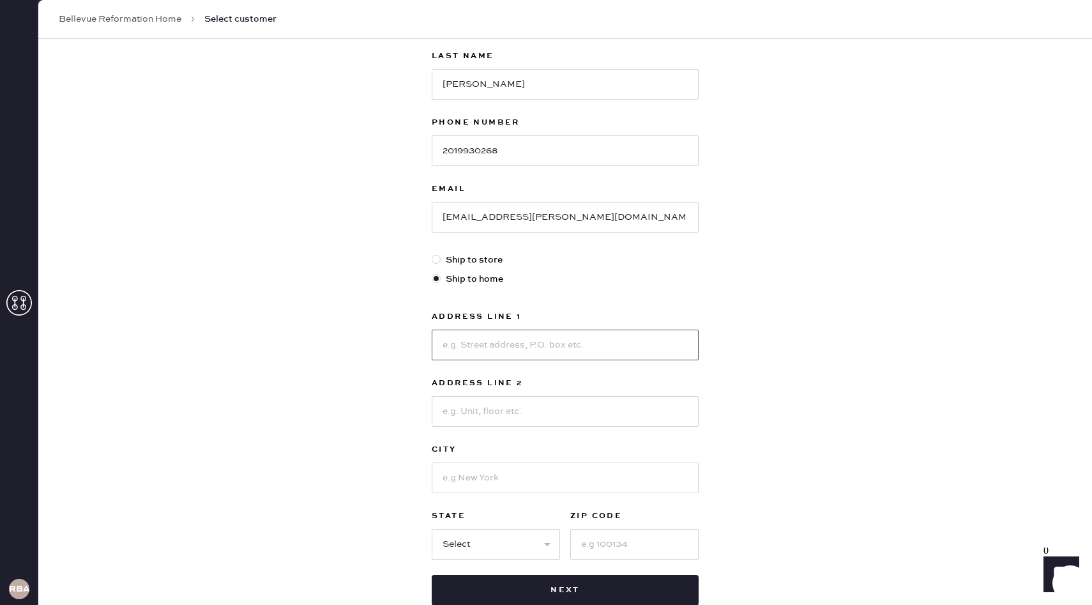
scroll to position [144, 0]
type input "[STREET_ADDRESS]"
click at [512, 475] on input at bounding box center [565, 477] width 267 height 31
type input "Sammamish"
click at [600, 543] on input at bounding box center [634, 543] width 128 height 31
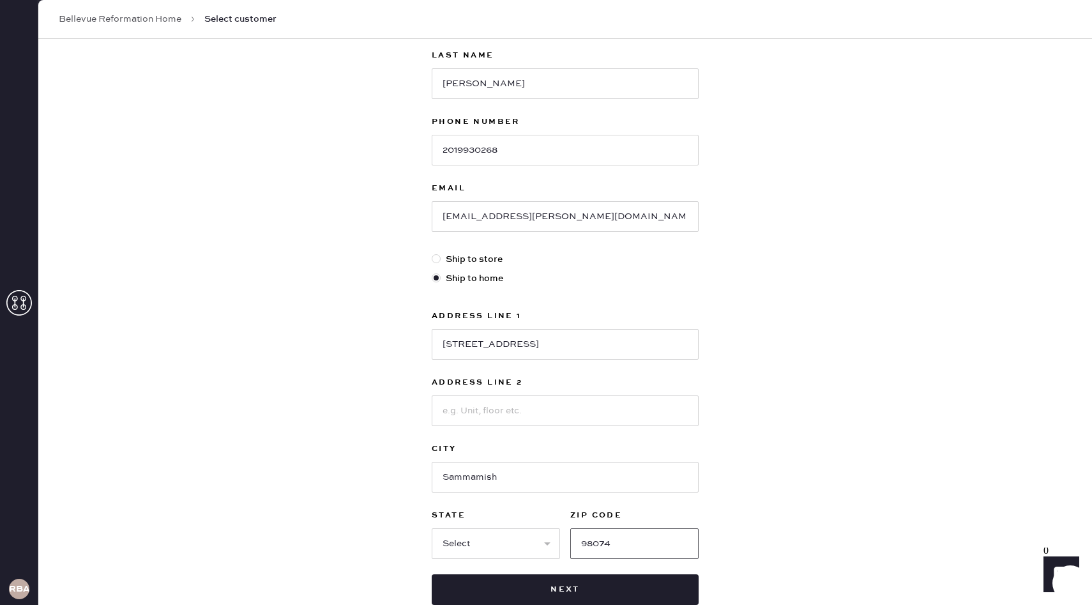
type input "98074"
click at [481, 534] on select "Select AK AL AR AZ CA CO CT [GEOGRAPHIC_DATA] DE FL [GEOGRAPHIC_DATA] HI [GEOGR…" at bounding box center [496, 543] width 128 height 31
select select "WA"
click at [432, 528] on select "Select AK AL AR AZ CA CO CT [GEOGRAPHIC_DATA] DE FL [GEOGRAPHIC_DATA] HI [GEOGR…" at bounding box center [496, 543] width 128 height 31
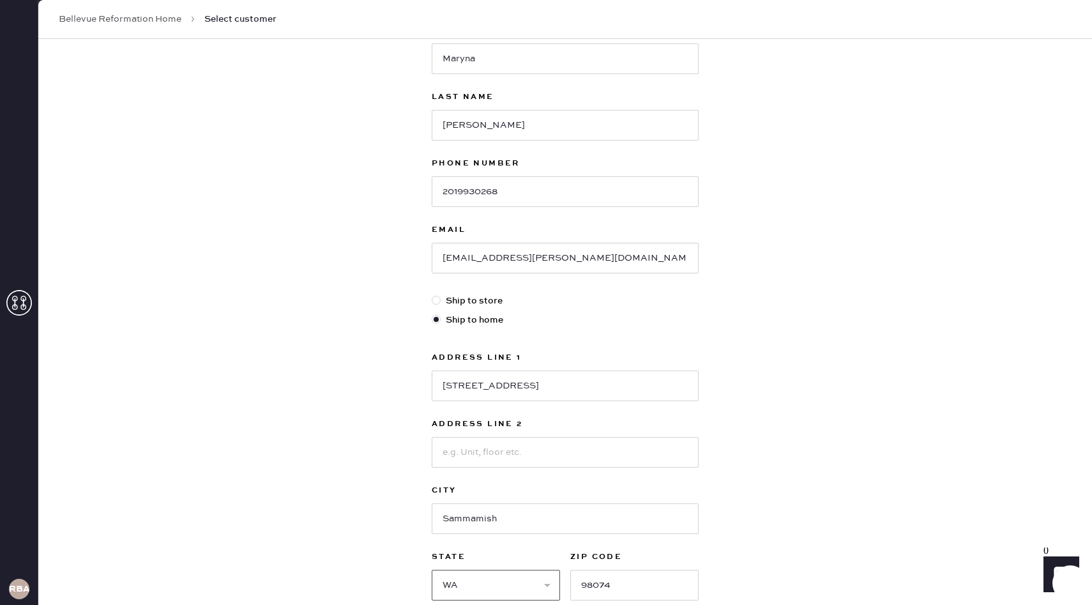
scroll to position [226, 0]
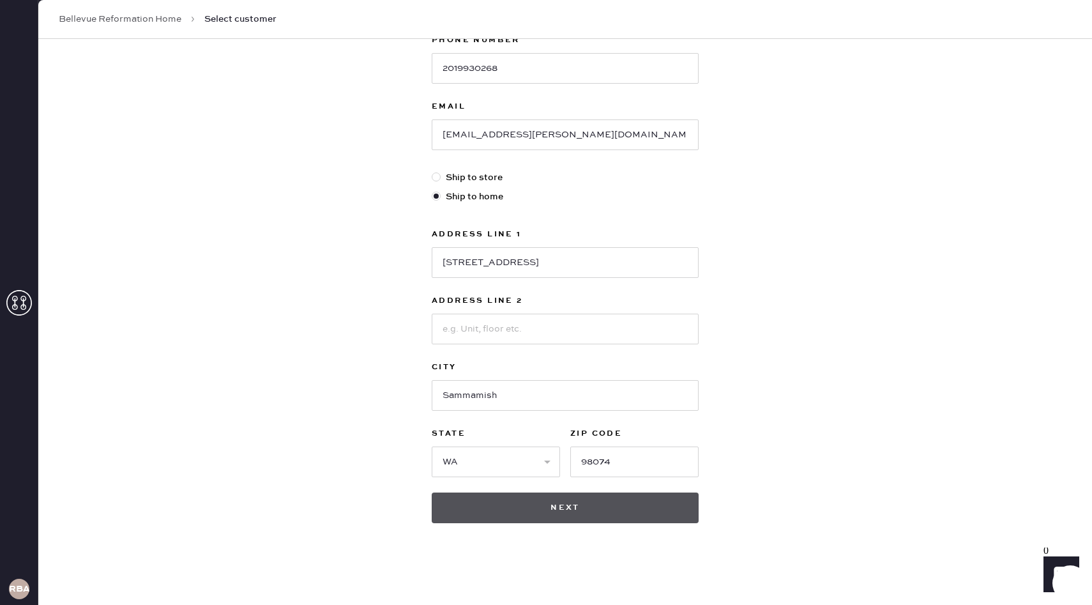
click at [597, 522] on button "Next" at bounding box center [565, 507] width 267 height 31
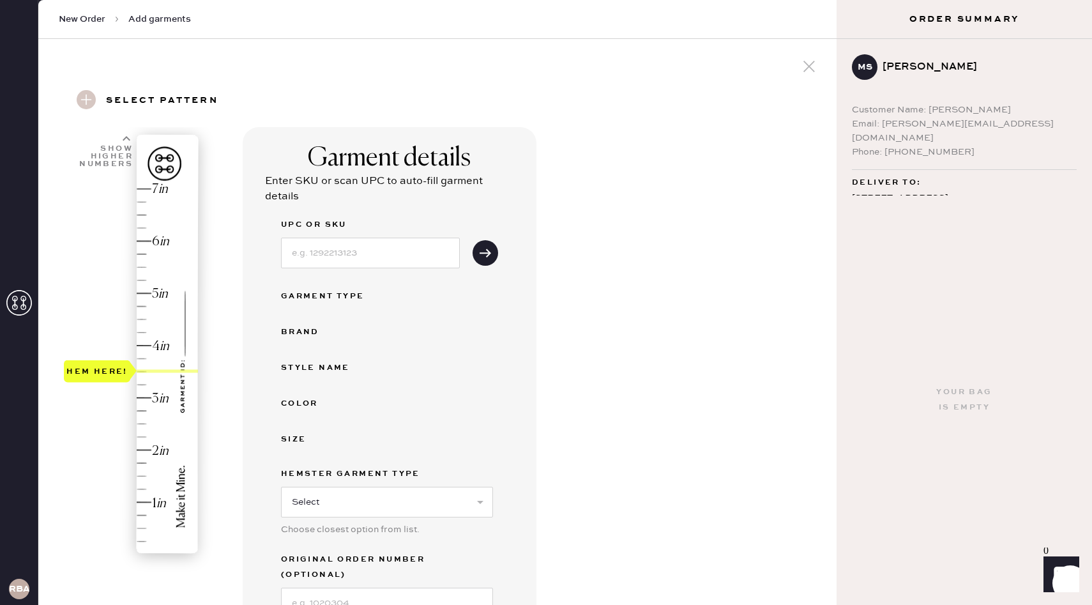
click at [142, 374] on div "Hem here!" at bounding box center [132, 371] width 136 height 377
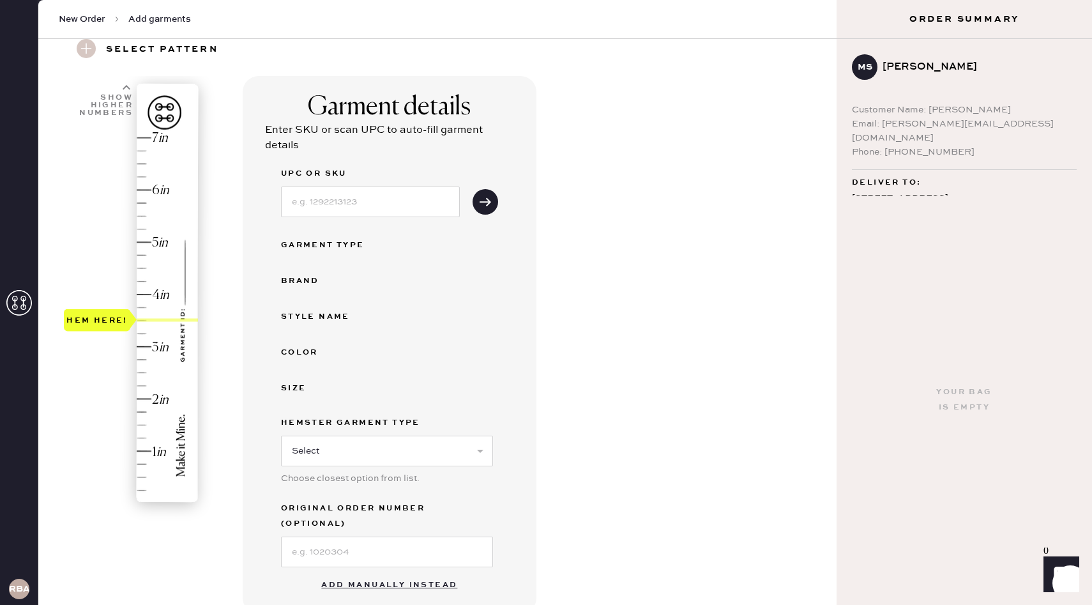
scroll to position [51, 0]
click at [337, 245] on div "Garment Type" at bounding box center [332, 245] width 102 height 15
click at [362, 199] on input at bounding box center [370, 202] width 179 height 31
click at [491, 200] on icon "submit" at bounding box center [485, 201] width 13 height 13
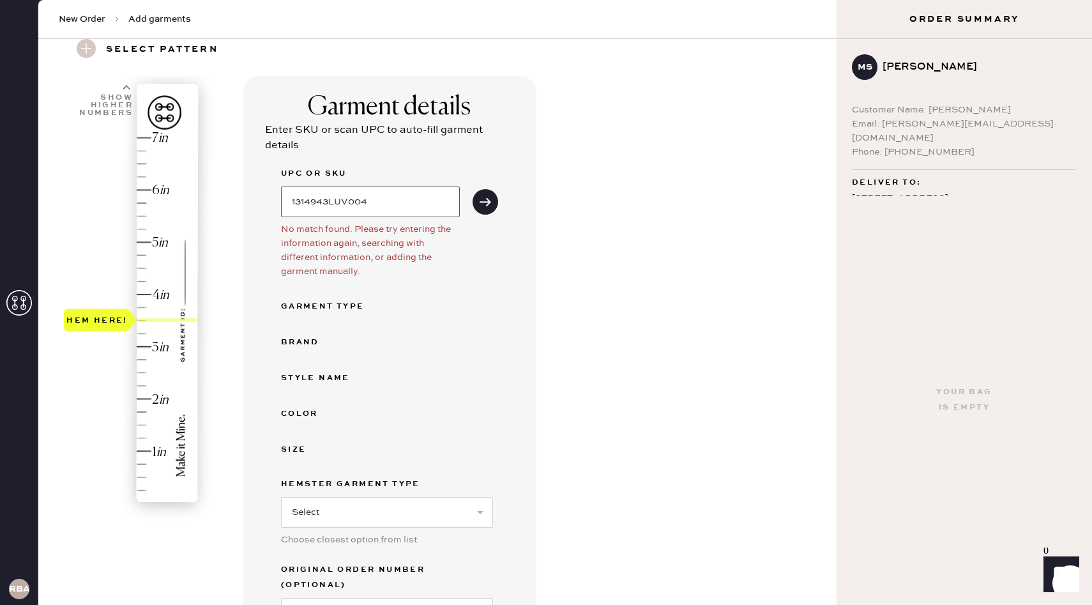
click at [400, 204] on input "1314943LUV004" at bounding box center [370, 202] width 179 height 31
click at [485, 210] on button "submit" at bounding box center [486, 202] width 26 height 26
click at [399, 213] on input "1314943LUVOO4" at bounding box center [370, 202] width 179 height 31
type input "1314943LUV004"
click at [485, 204] on icon "submit" at bounding box center [485, 201] width 13 height 13
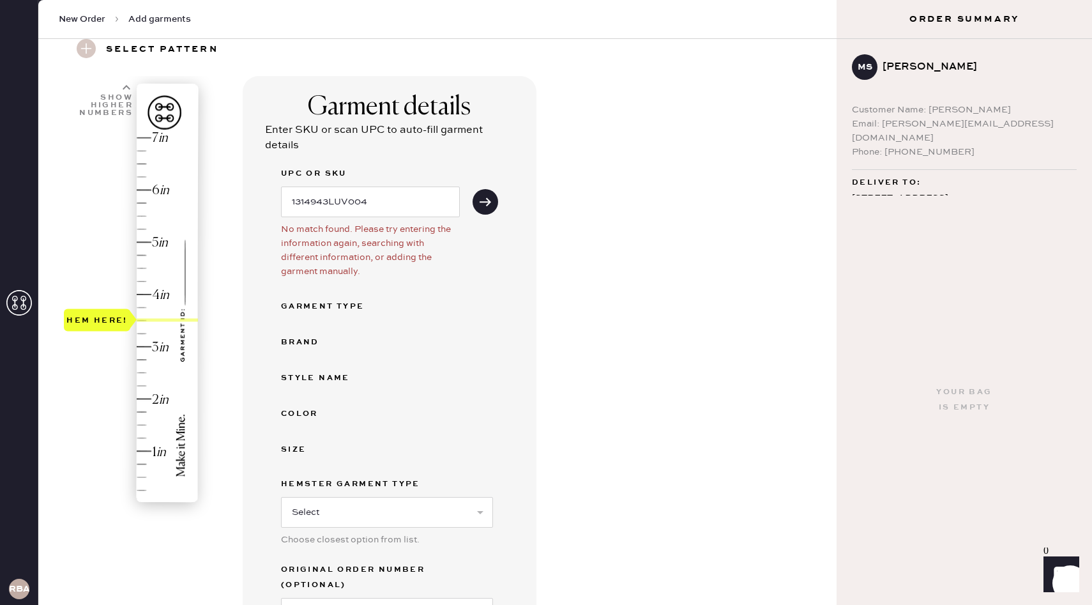
click at [358, 311] on div "Garment Type" at bounding box center [332, 306] width 102 height 15
click at [351, 303] on div "Garment Type" at bounding box center [332, 306] width 102 height 15
drag, startPoint x: 388, startPoint y: 199, endPoint x: 283, endPoint y: 186, distance: 106.2
click at [283, 187] on input "1314943LUV004" at bounding box center [370, 202] width 179 height 31
click at [314, 328] on div "UPC or SKU 1314943LUV004 No match found. Please try entering the information ag…" at bounding box center [389, 397] width 217 height 462
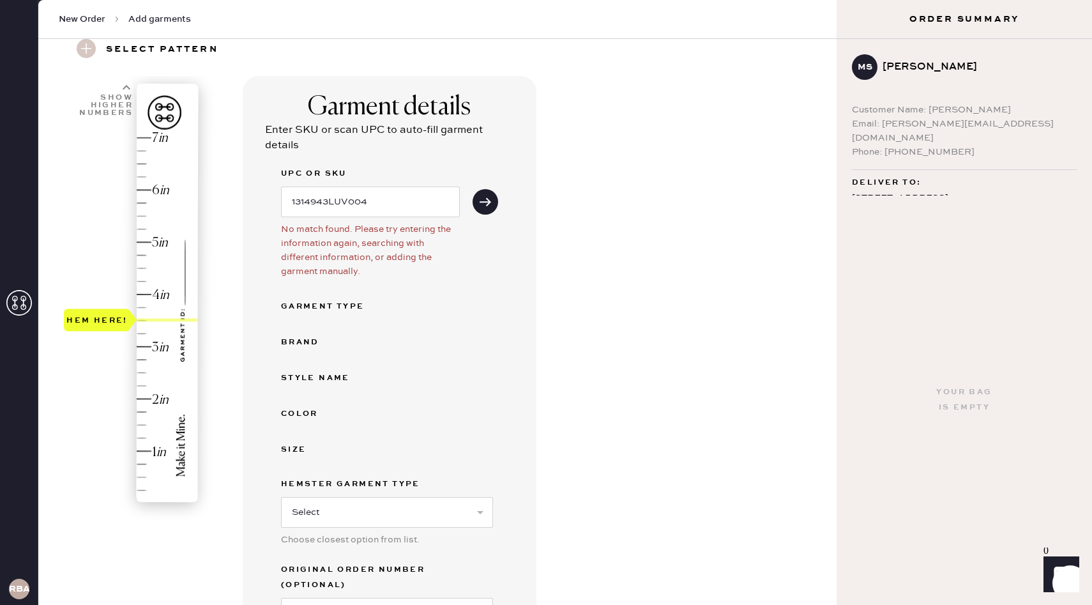
click at [195, 46] on h3 "Select pattern" at bounding box center [162, 50] width 112 height 22
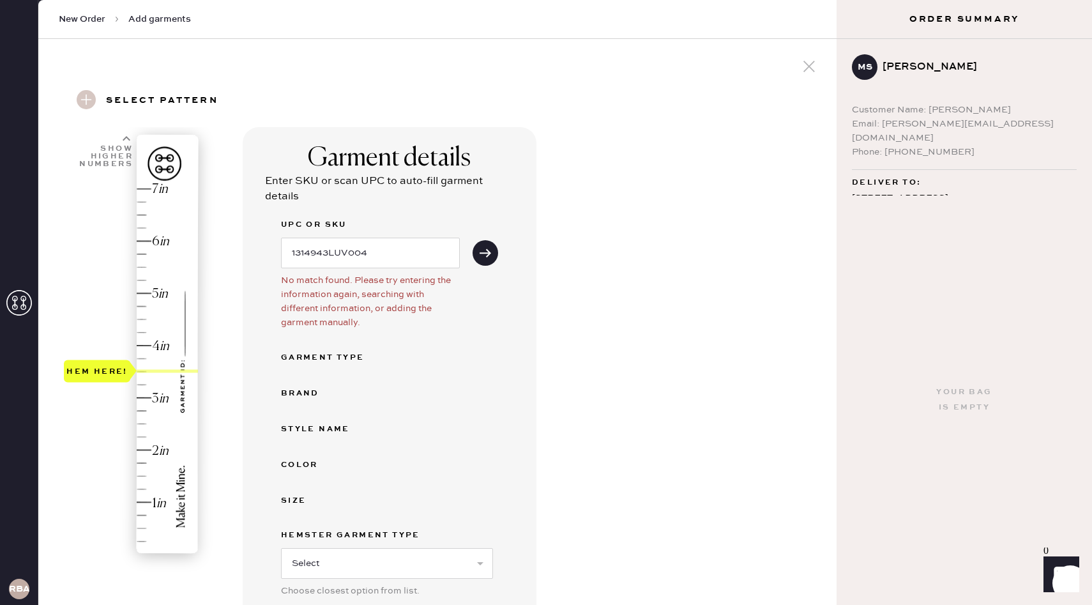
click at [88, 97] on use at bounding box center [86, 99] width 19 height 19
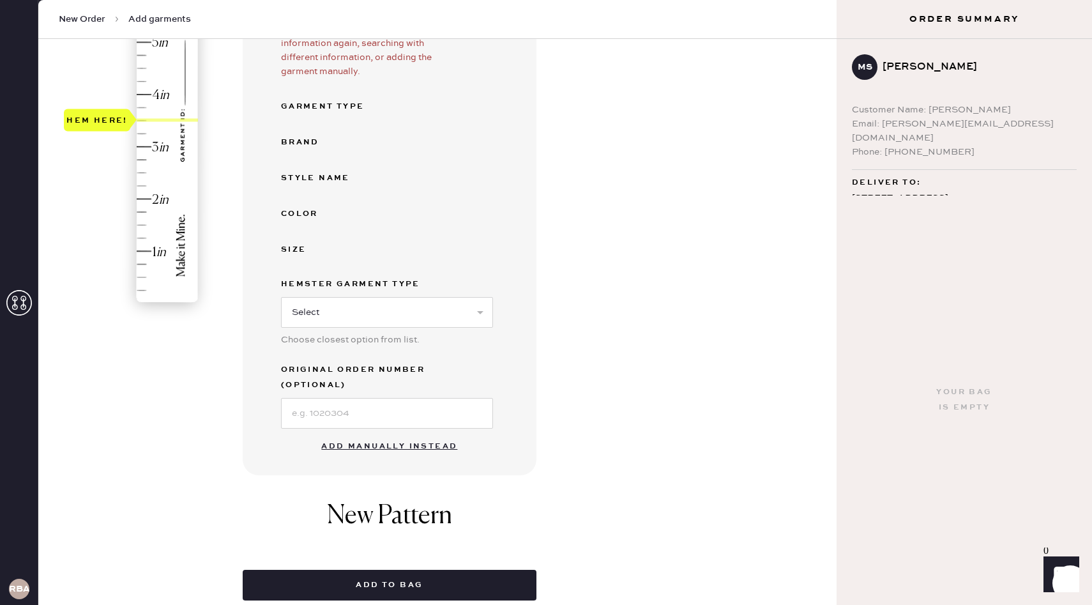
scroll to position [250, 0]
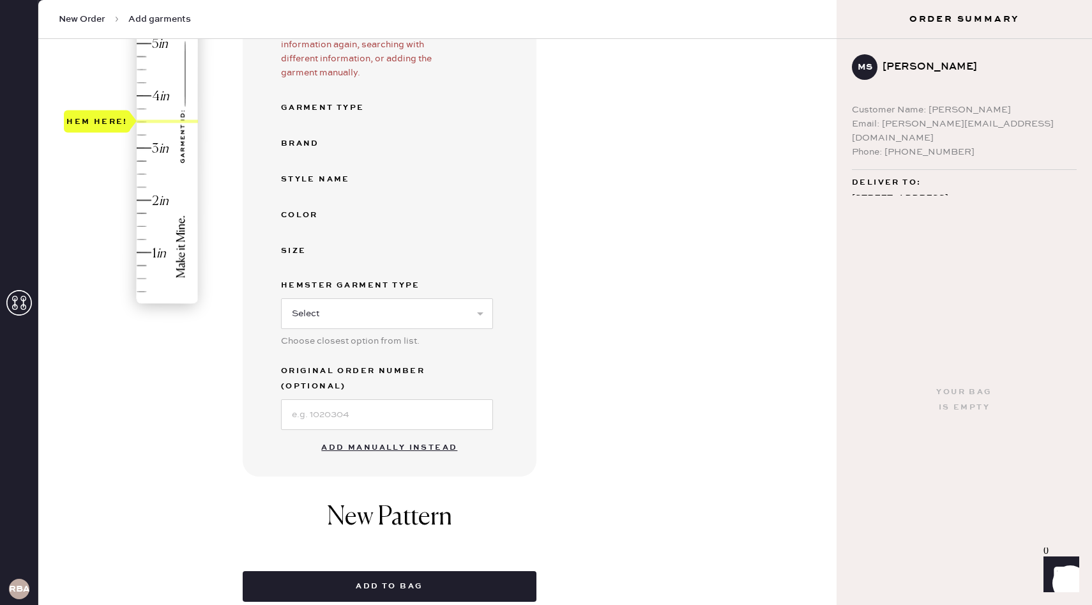
click at [312, 217] on div "Color" at bounding box center [332, 215] width 102 height 15
click at [346, 302] on select "Select Basic Skirt Jeans Leggings Pants Shorts Basic Sleeved Dress Basic Sleeve…" at bounding box center [387, 313] width 212 height 31
select select "13"
click at [281, 298] on select "Select Basic Skirt Jeans Leggings Pants Shorts Basic Sleeved Dress Basic Sleeve…" at bounding box center [387, 313] width 212 height 31
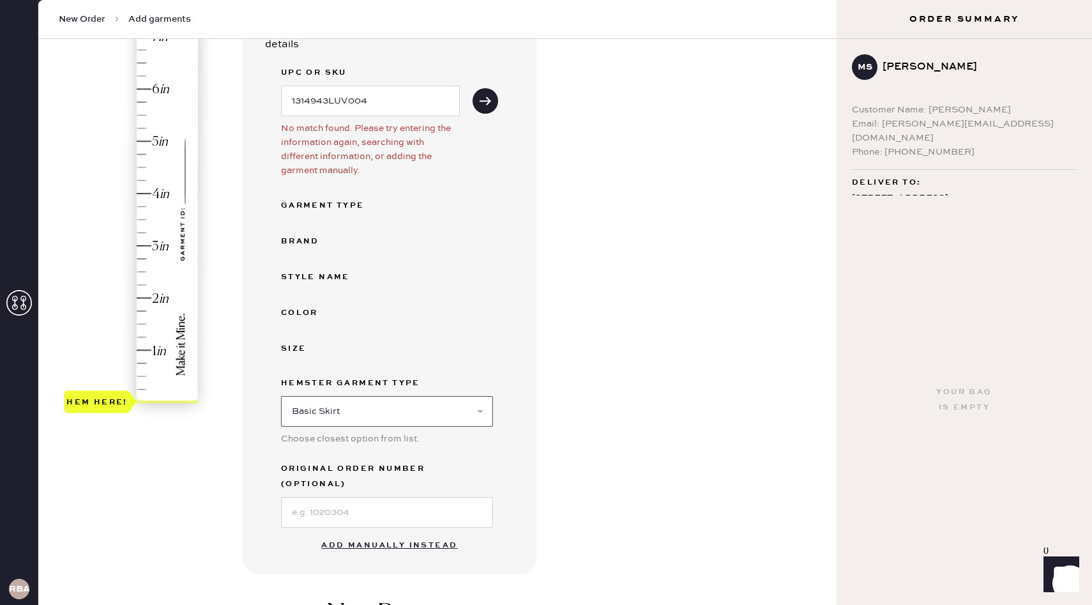
scroll to position [116, 0]
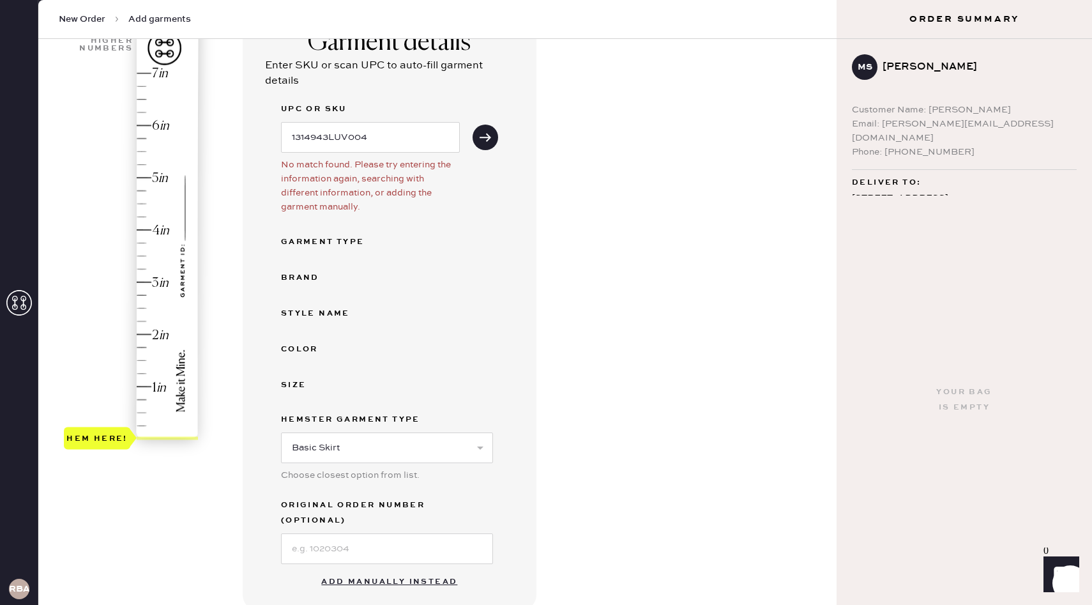
type input "3.5"
click at [144, 255] on div "Hem here!" at bounding box center [132, 256] width 136 height 377
drag, startPoint x: 392, startPoint y: 140, endPoint x: 288, endPoint y: 139, distance: 104.1
click at [288, 139] on input "1314943LUV004" at bounding box center [370, 137] width 179 height 31
click at [569, 216] on div "Garment details Enter SKU or scan UPC to auto-fill garment details UPC or SKU N…" at bounding box center [535, 435] width 584 height 848
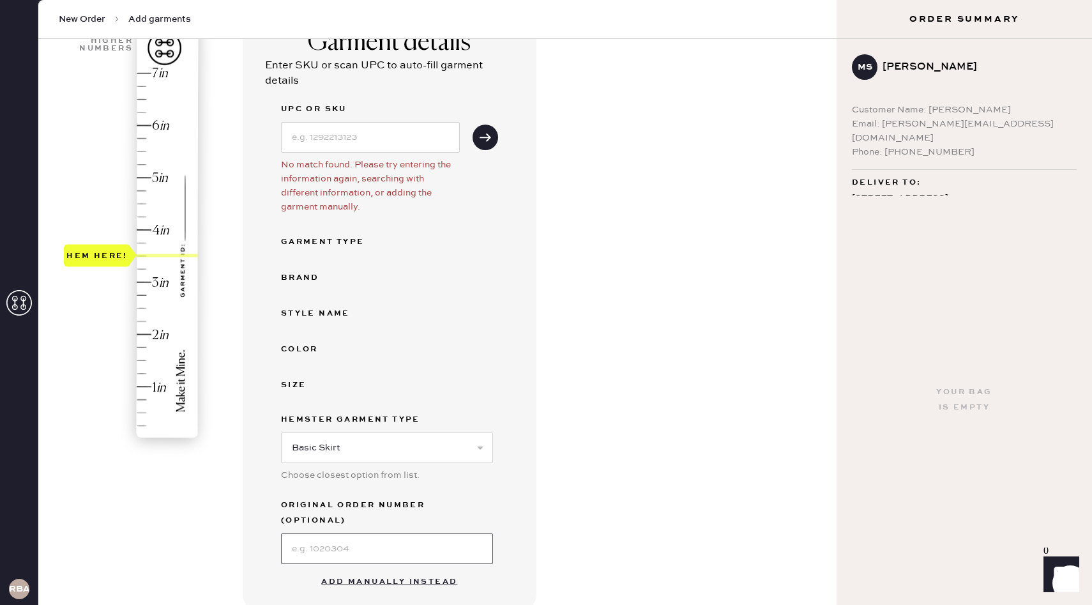
click at [390, 541] on input at bounding box center [387, 548] width 212 height 31
type input "S15062301"
click at [503, 385] on div "Garment details Enter SKU or scan UPC to auto-fill garment details UPC or SKU N…" at bounding box center [390, 310] width 294 height 599
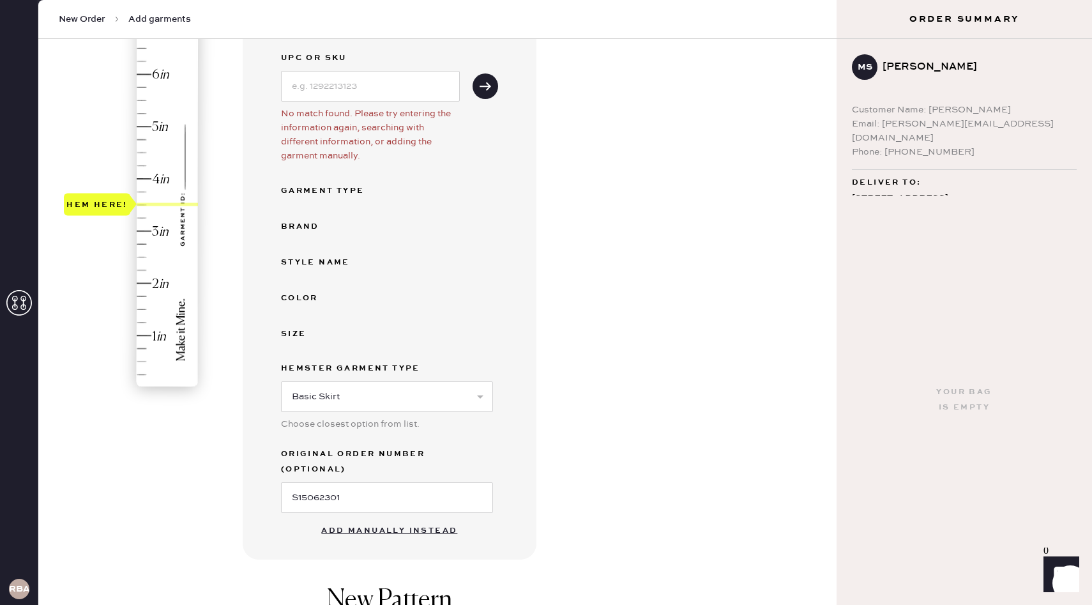
click at [425, 518] on button "Add manually instead" at bounding box center [389, 531] width 151 height 26
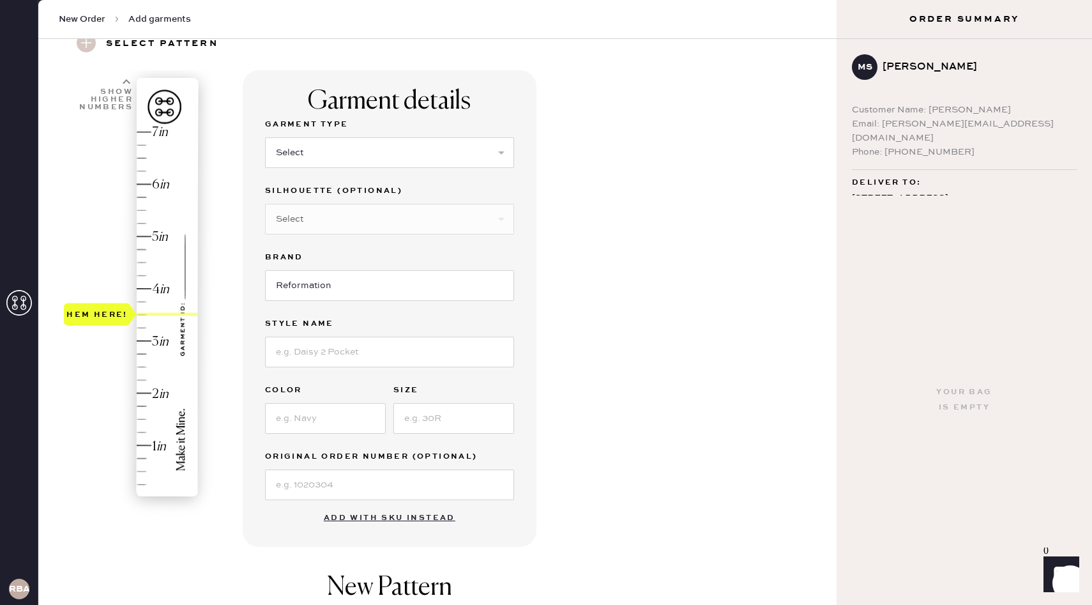
scroll to position [53, 0]
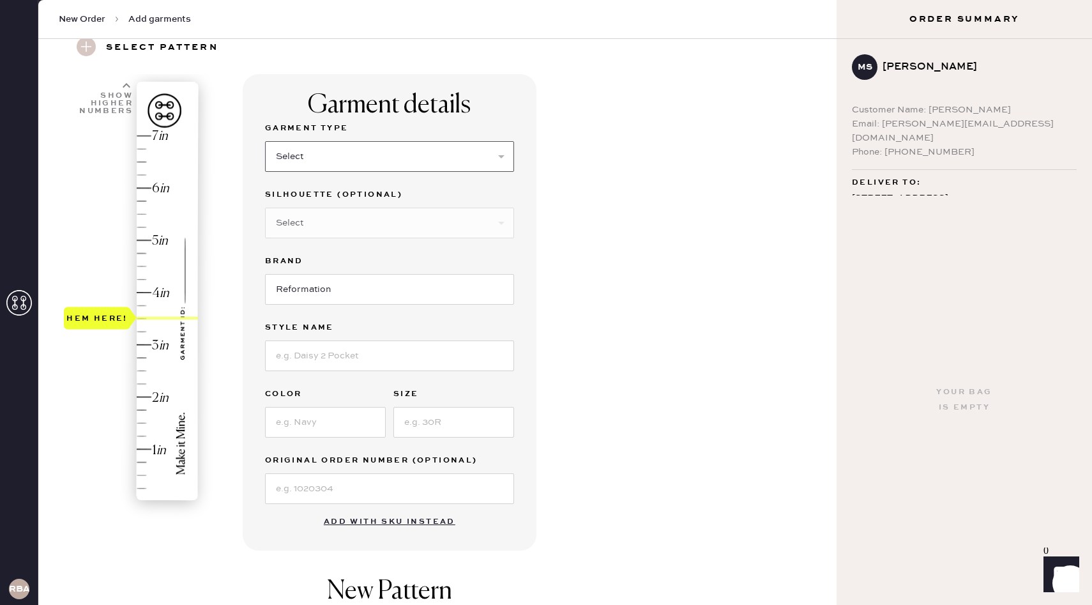
click at [365, 147] on select "Select Basic Skirt Jeans Leggings Pants Shorts Basic Sleeved Dress Basic Sleeve…" at bounding box center [389, 156] width 249 height 31
select select "13"
click at [265, 141] on select "Select Basic Skirt Jeans Leggings Pants Shorts Basic Sleeved Dress Basic Sleeve…" at bounding box center [389, 156] width 249 height 31
click at [370, 218] on select "Select Maxi Skirt Midi Skirt Mini Skirt Other" at bounding box center [389, 223] width 249 height 31
select select "21"
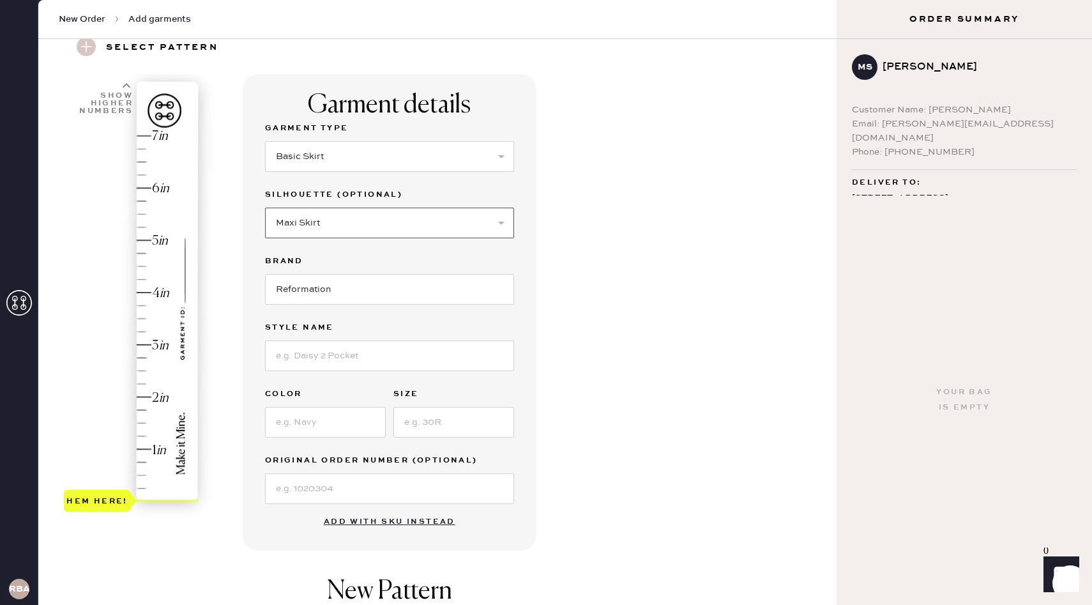
click at [265, 208] on select "Select Maxi Skirt Midi Skirt Mini Skirt Other" at bounding box center [389, 223] width 249 height 31
click at [371, 283] on input "Reformation" at bounding box center [389, 289] width 249 height 31
click at [357, 347] on input at bounding box center [389, 355] width 249 height 31
type input "Maia Skirt"
click at [342, 429] on input at bounding box center [325, 422] width 121 height 31
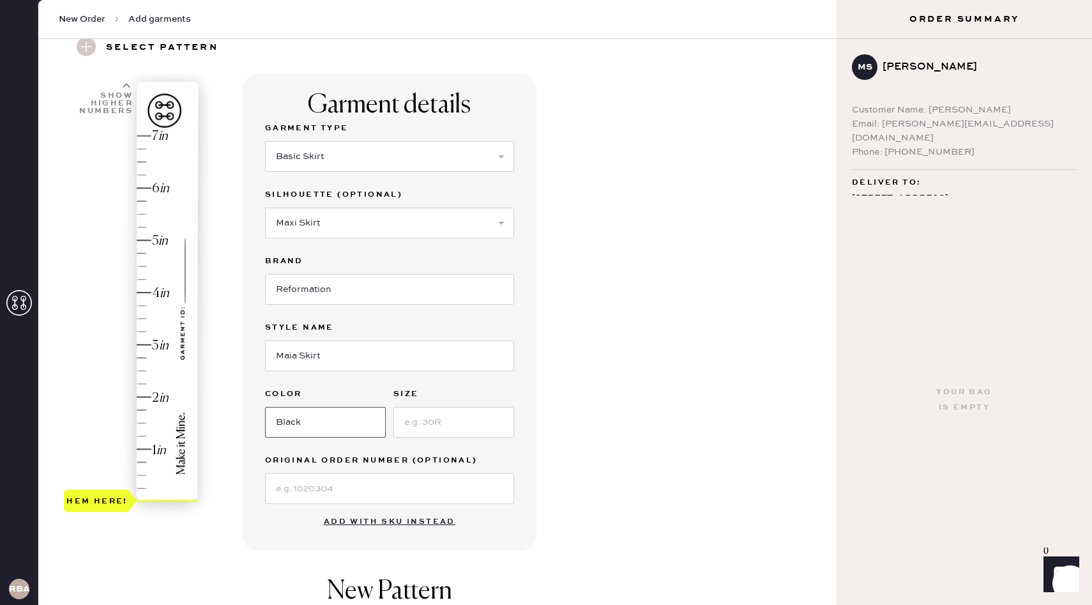
type input "Black"
click at [415, 429] on input at bounding box center [453, 422] width 121 height 31
type input "4"
click at [386, 489] on input at bounding box center [389, 488] width 249 height 31
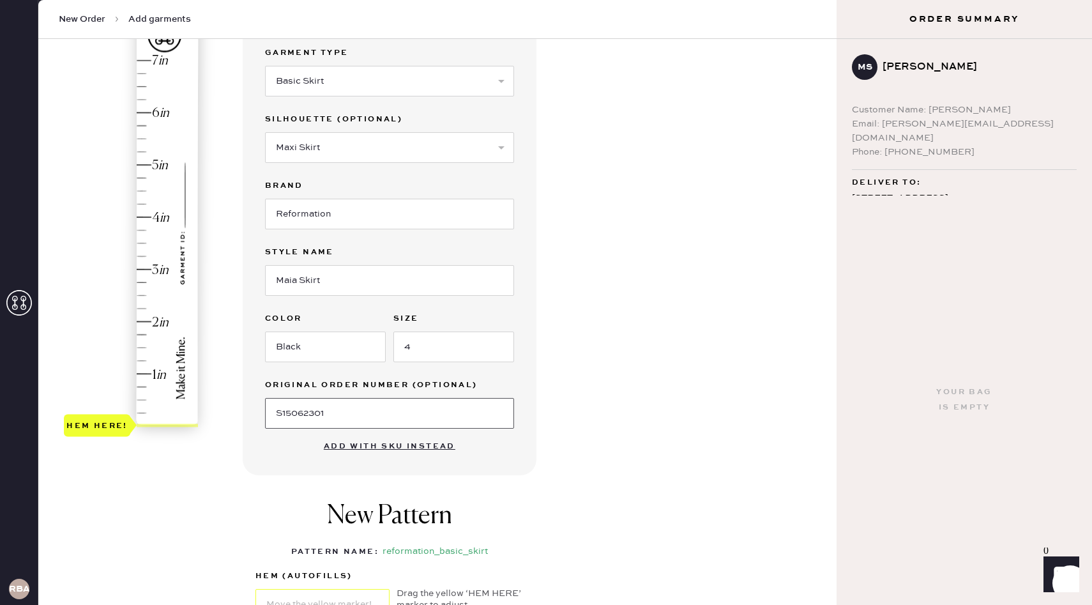
scroll to position [133, 0]
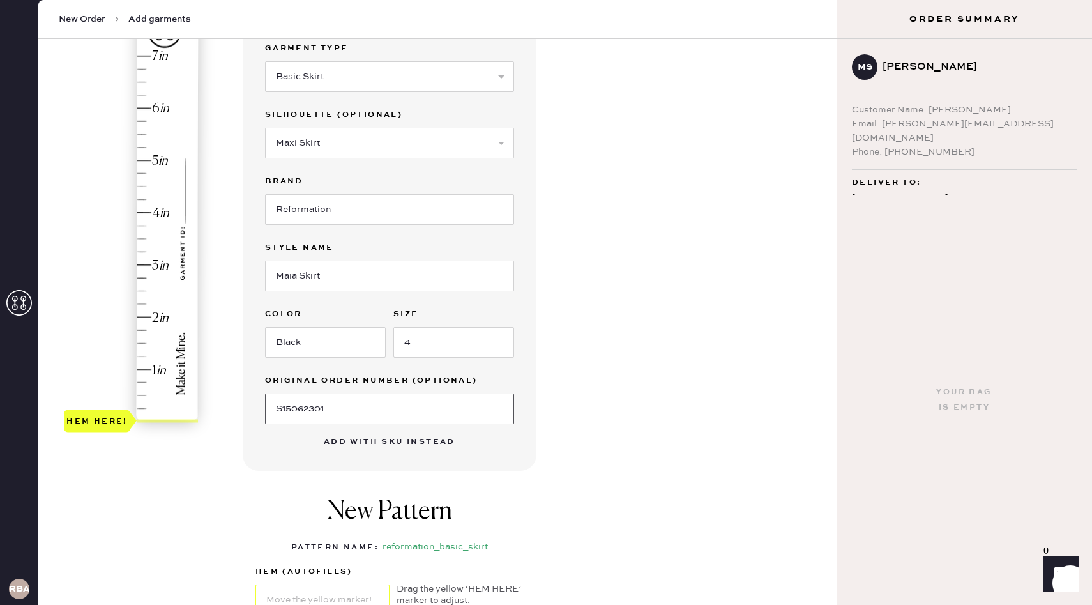
type input "S15062301"
type input "3.5"
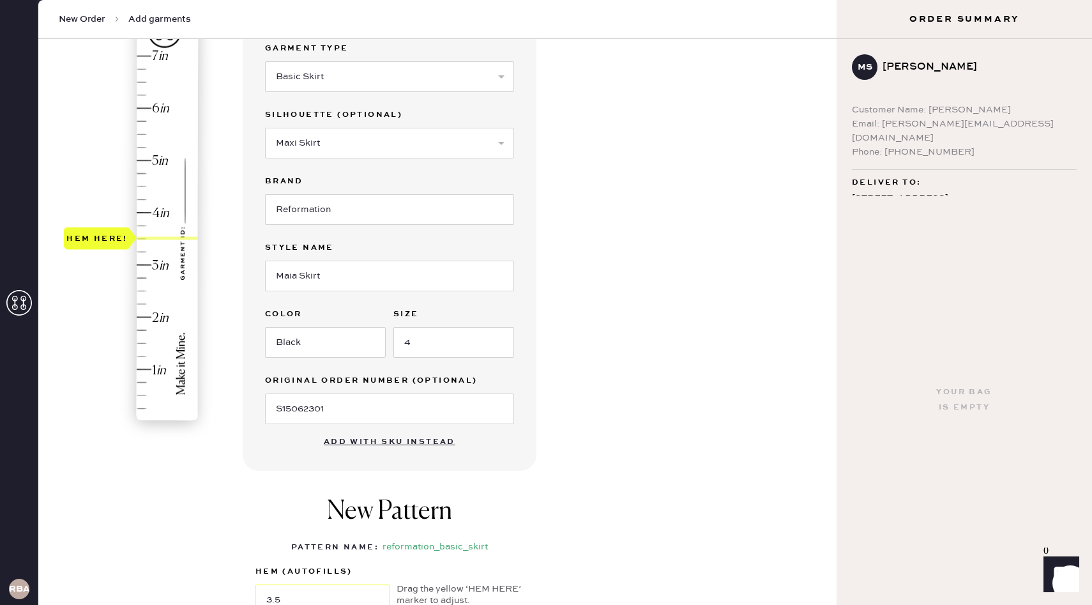
click at [147, 242] on div "Hem here!" at bounding box center [132, 238] width 136 height 377
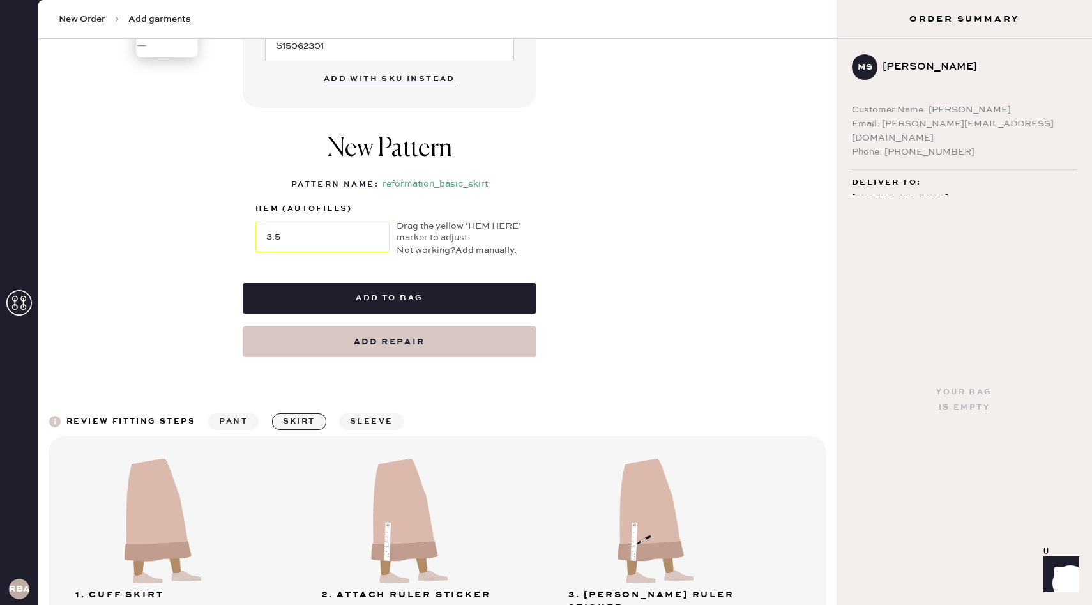
scroll to position [496, 0]
click at [456, 299] on button "Add to bag" at bounding box center [390, 297] width 294 height 31
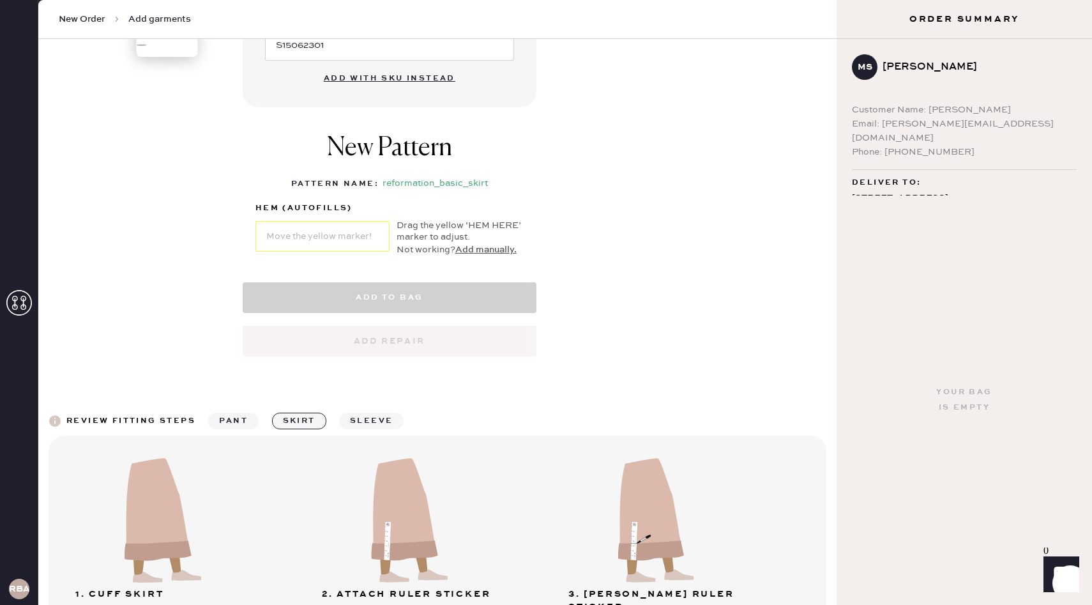
select select "13"
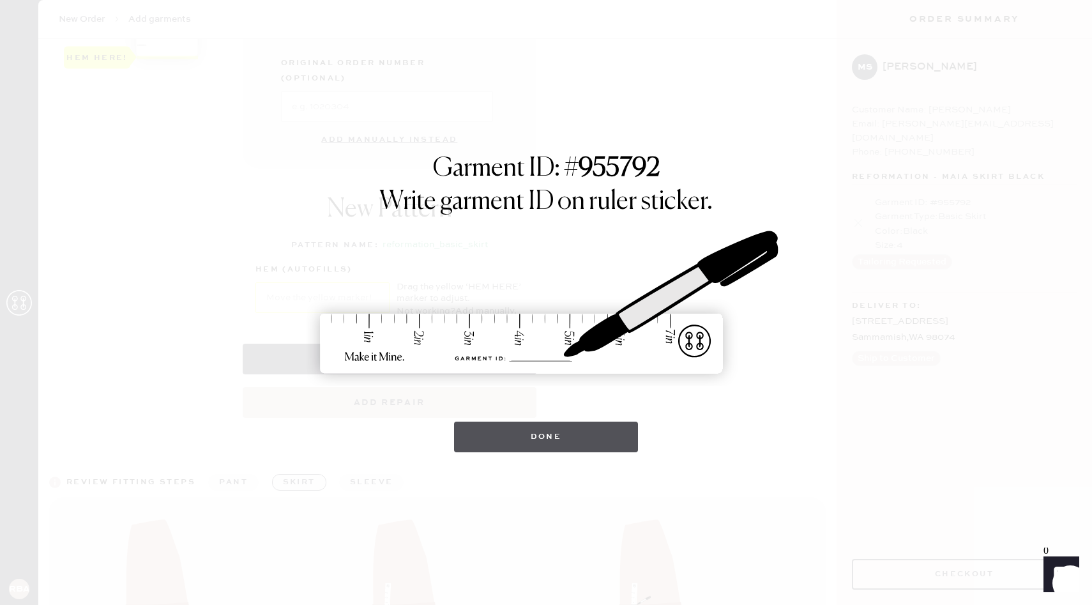
click at [551, 443] on button "Done" at bounding box center [546, 437] width 185 height 31
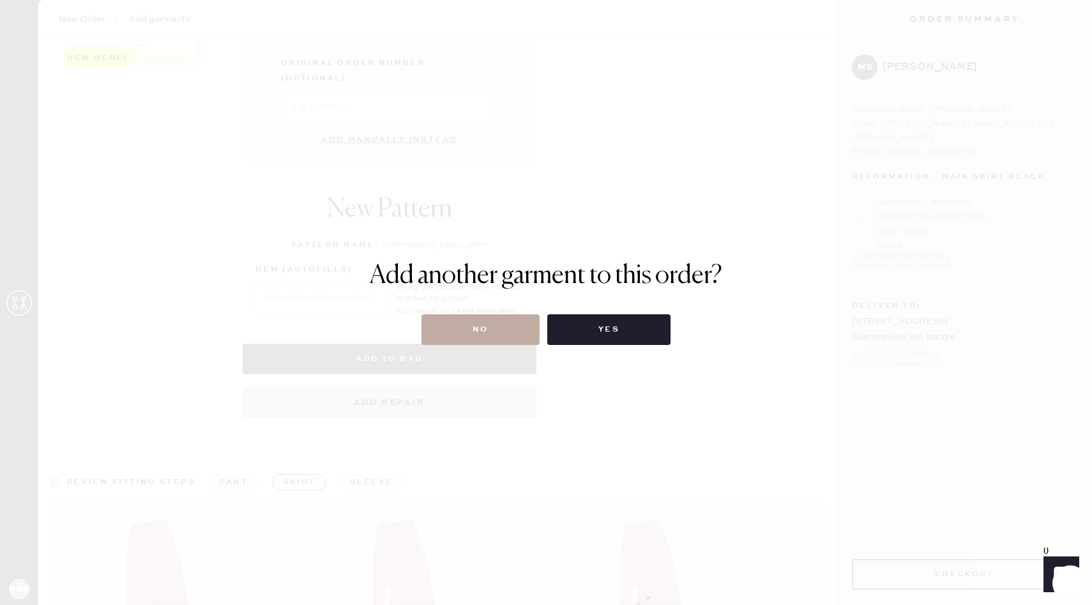
click at [508, 330] on button "No" at bounding box center [481, 329] width 118 height 31
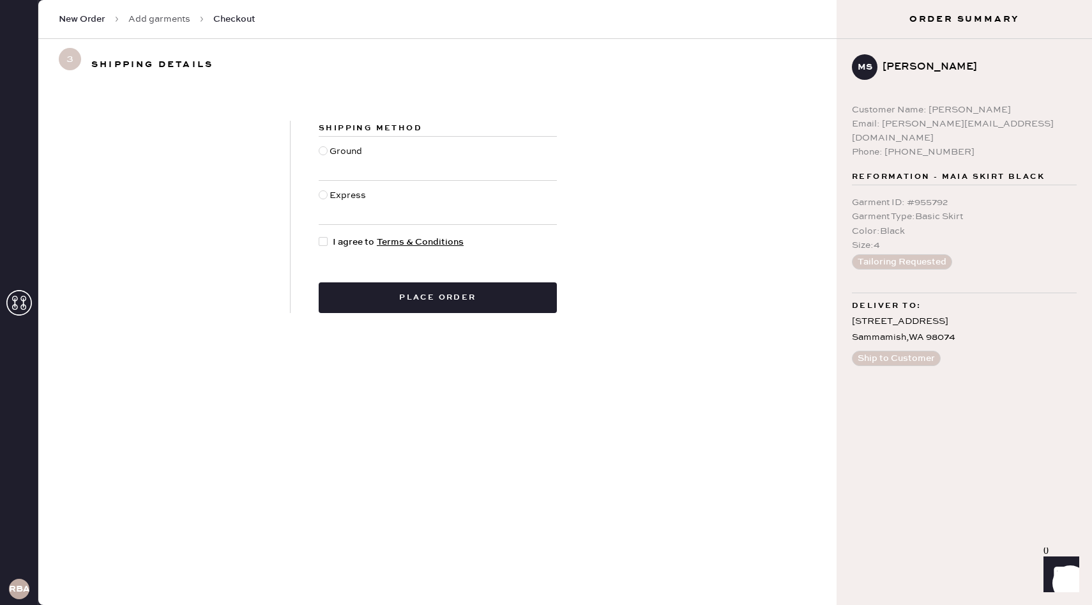
click at [334, 153] on div "Ground" at bounding box center [348, 158] width 36 height 28
click at [319, 145] on input "Ground" at bounding box center [319, 144] width 1 height 1
radio input "true"
click at [330, 243] on div at bounding box center [326, 242] width 14 height 14
click at [319, 236] on input "I agree to Terms & Conditions" at bounding box center [319, 235] width 1 height 1
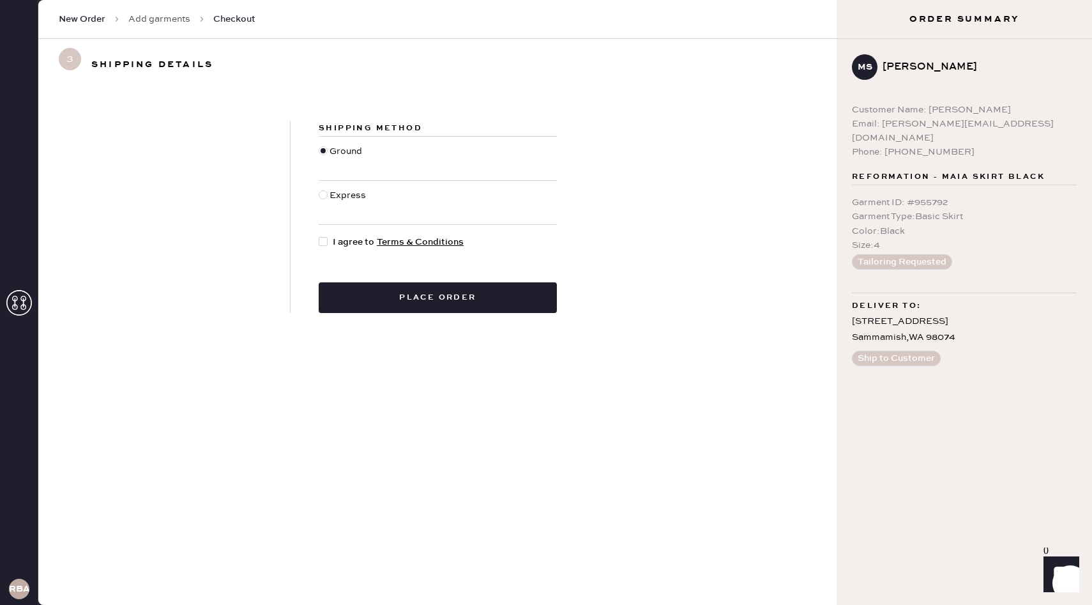
checkbox input "true"
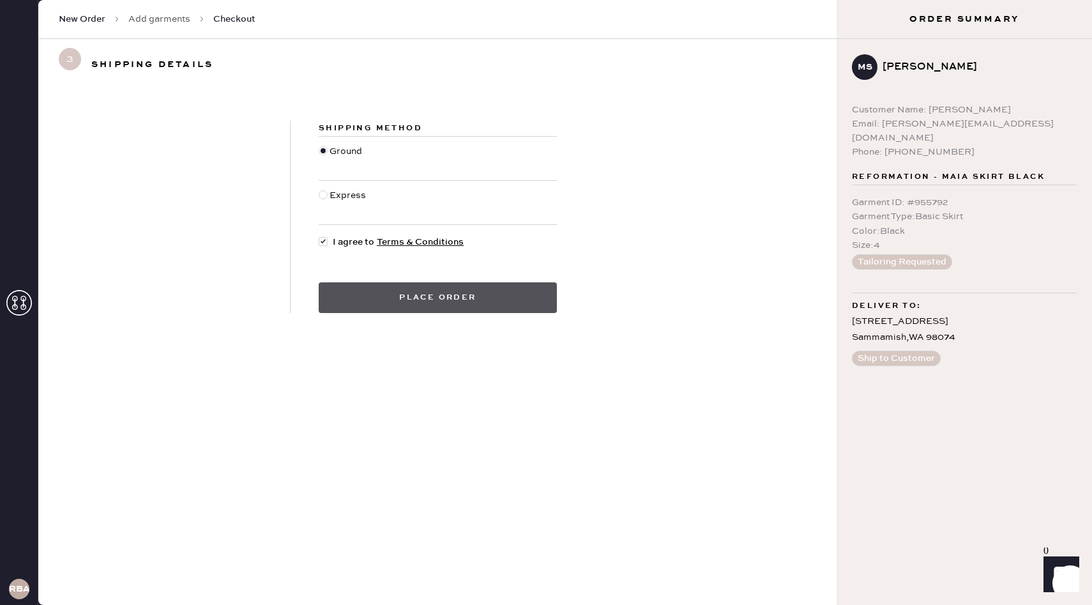
click at [383, 297] on button "Place order" at bounding box center [438, 297] width 238 height 31
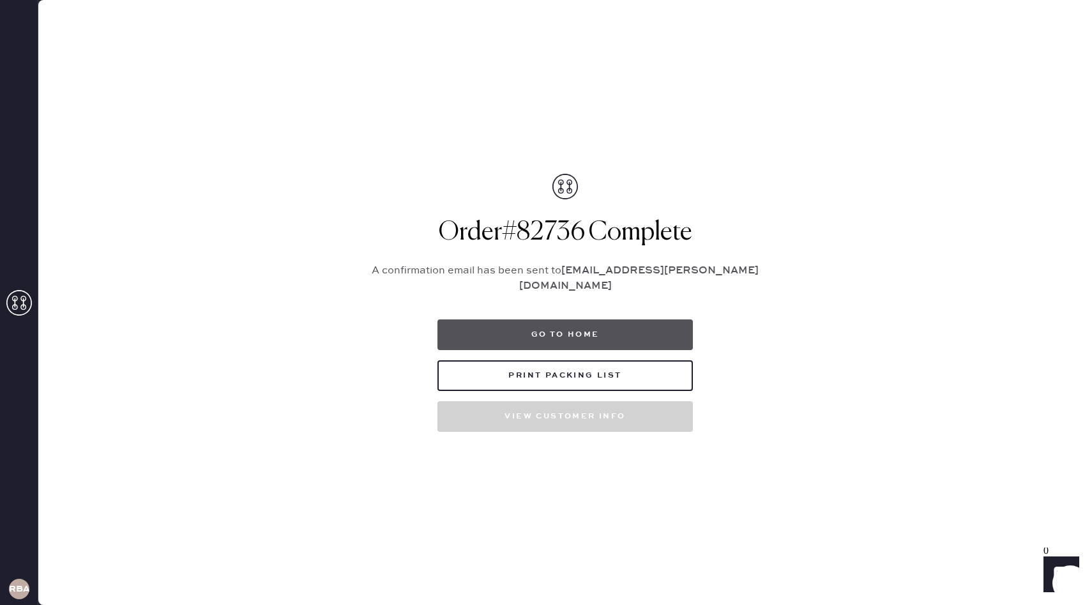
click at [602, 323] on button "Go to home" at bounding box center [566, 334] width 256 height 31
